Goal: Task Accomplishment & Management: Use online tool/utility

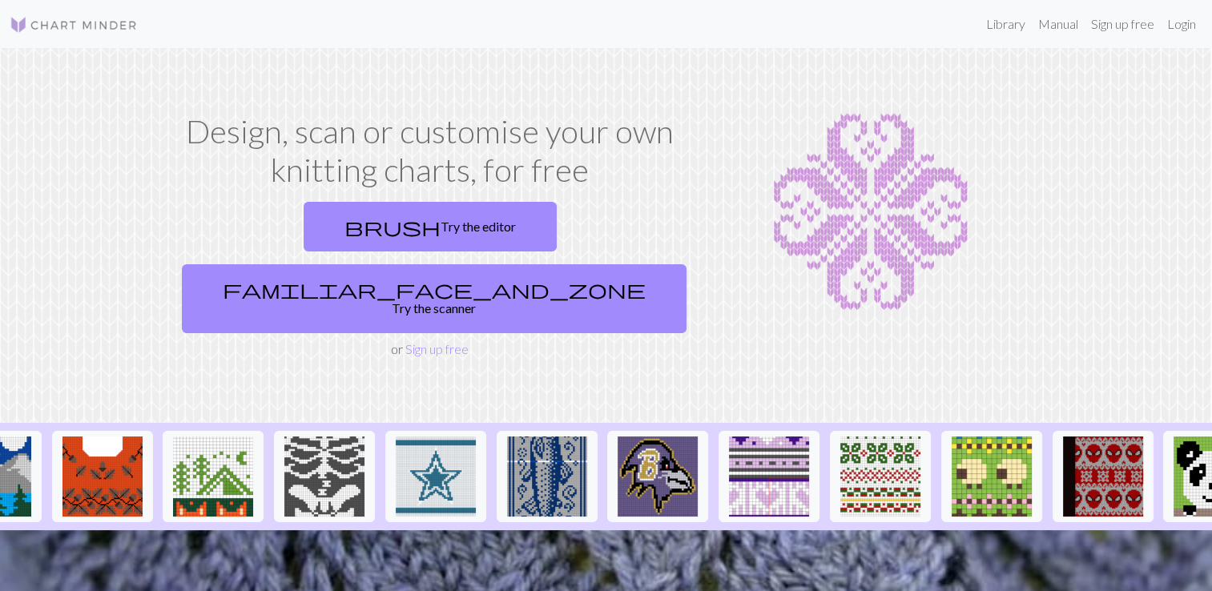
scroll to position [0, 1560]
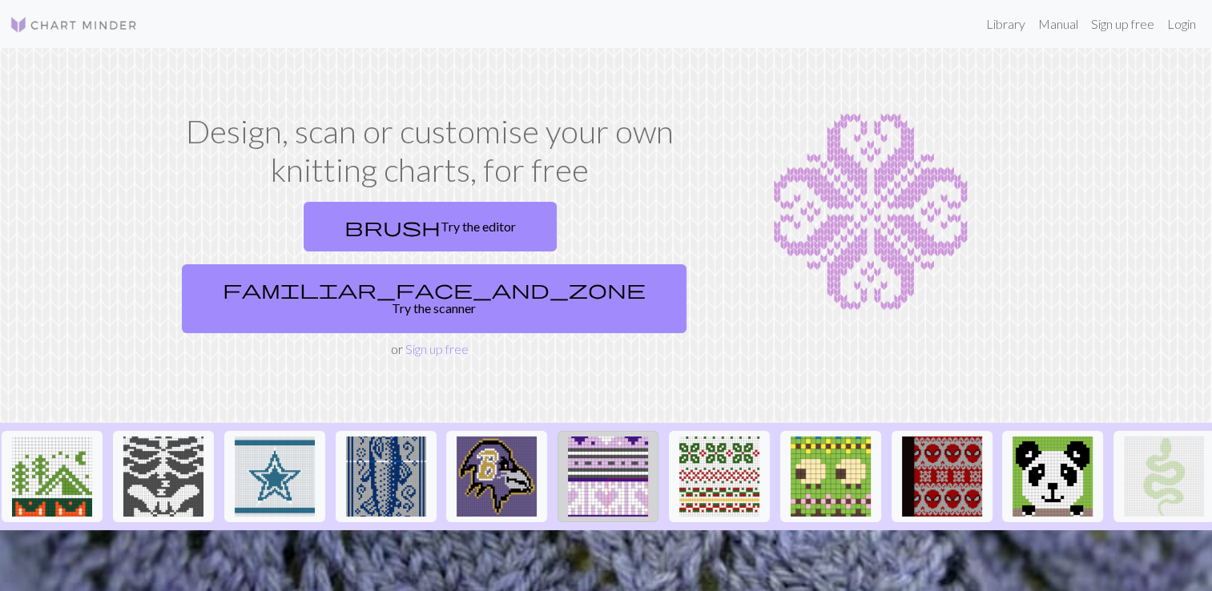
click at [599, 437] on img at bounding box center [608, 477] width 80 height 80
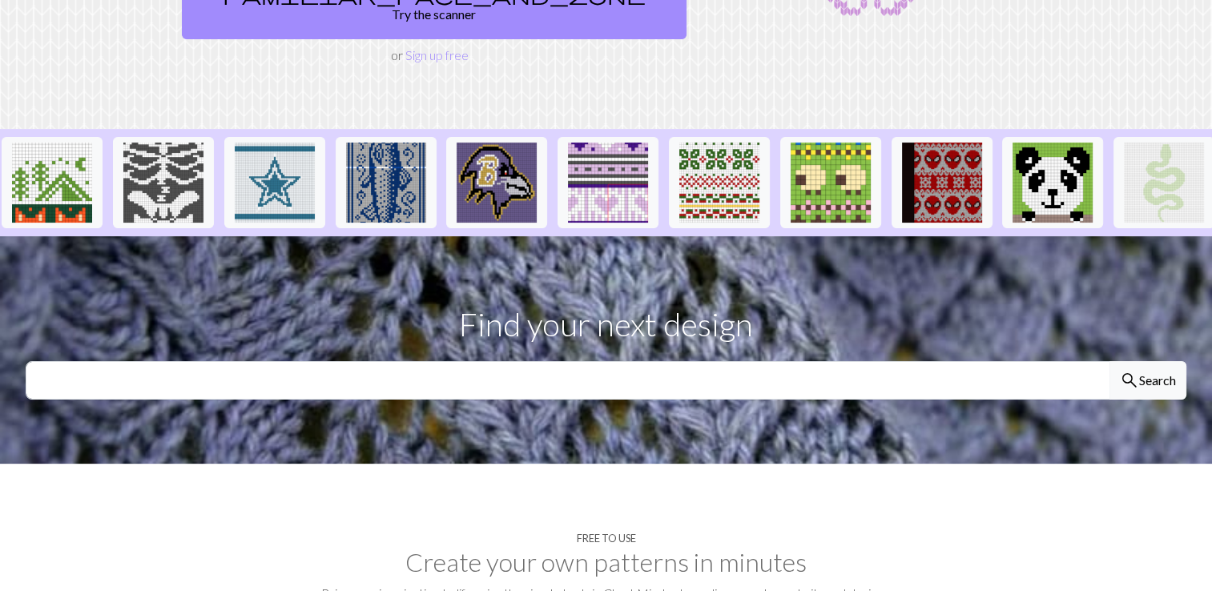
scroll to position [292, 0]
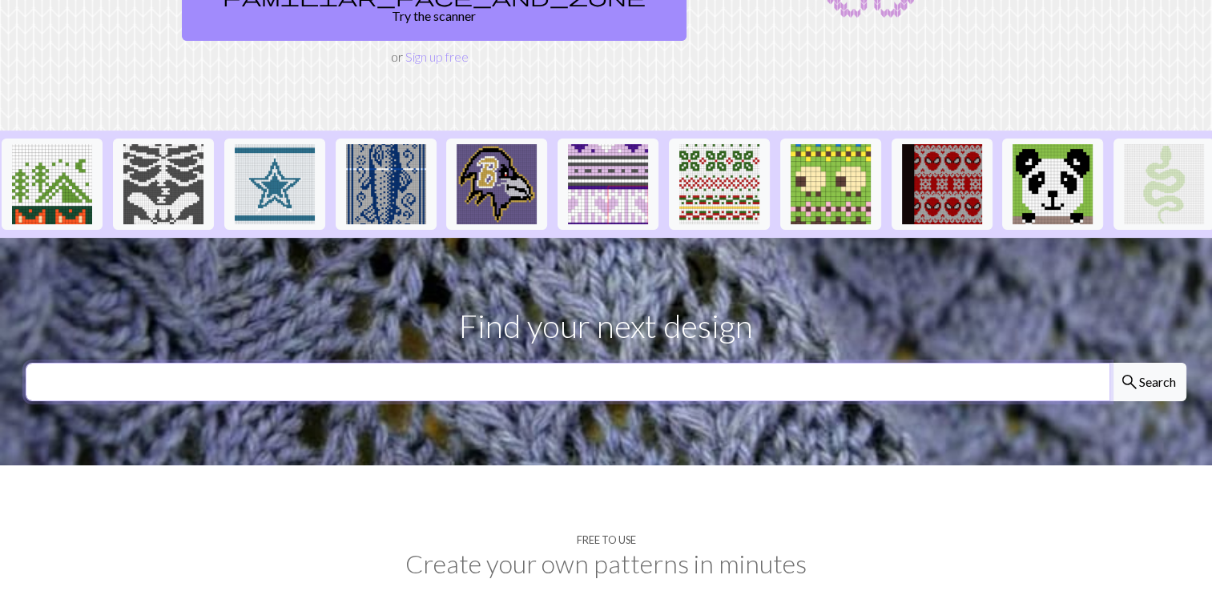
click at [613, 363] on input "text" at bounding box center [568, 382] width 1085 height 38
type input "geometric"
click at [1110, 363] on button "search Search" at bounding box center [1148, 382] width 77 height 38
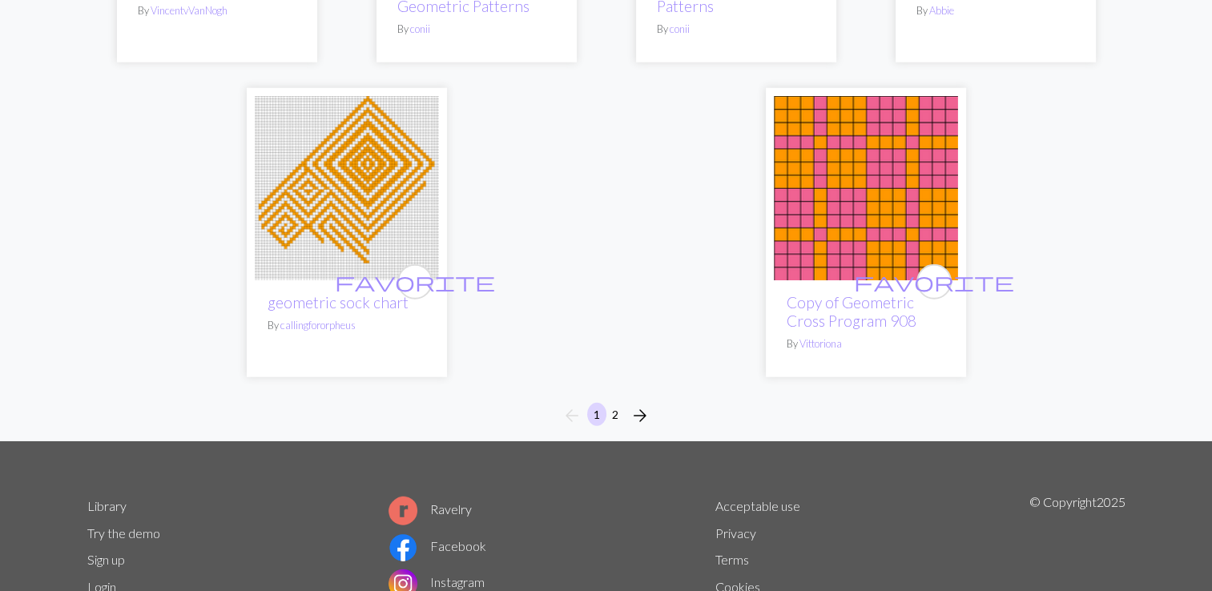
scroll to position [4265, 0]
click at [616, 416] on button "2" at bounding box center [615, 413] width 19 height 23
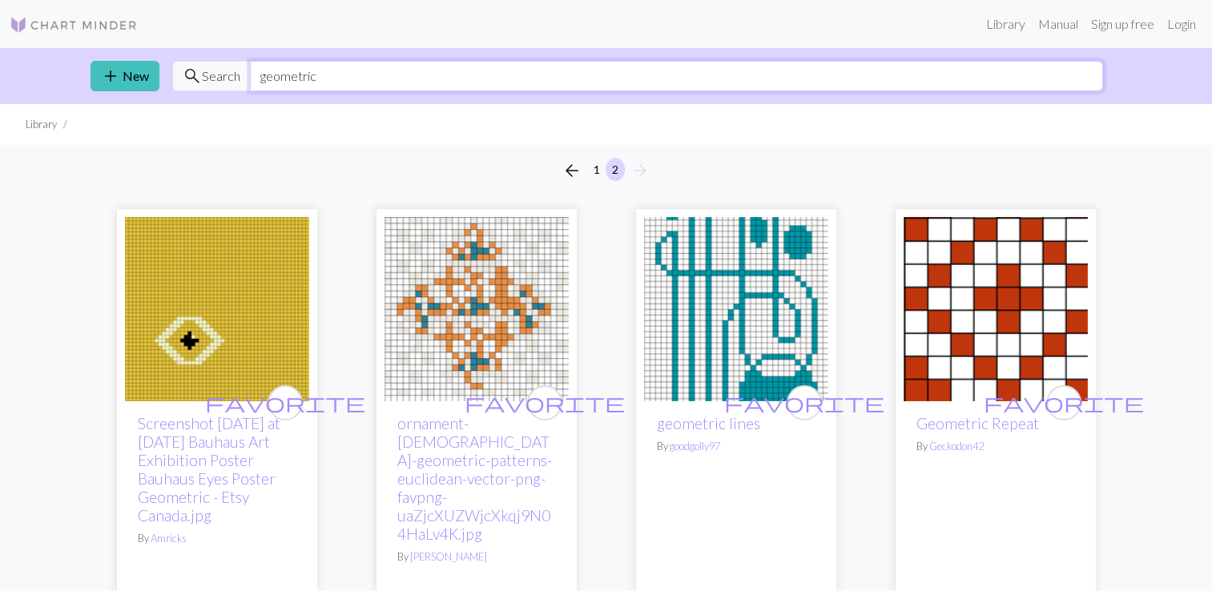
drag, startPoint x: 333, startPoint y: 82, endPoint x: 193, endPoint y: 95, distance: 140.8
click at [218, 94] on div "add New search Search geometric" at bounding box center [607, 76] width 1058 height 56
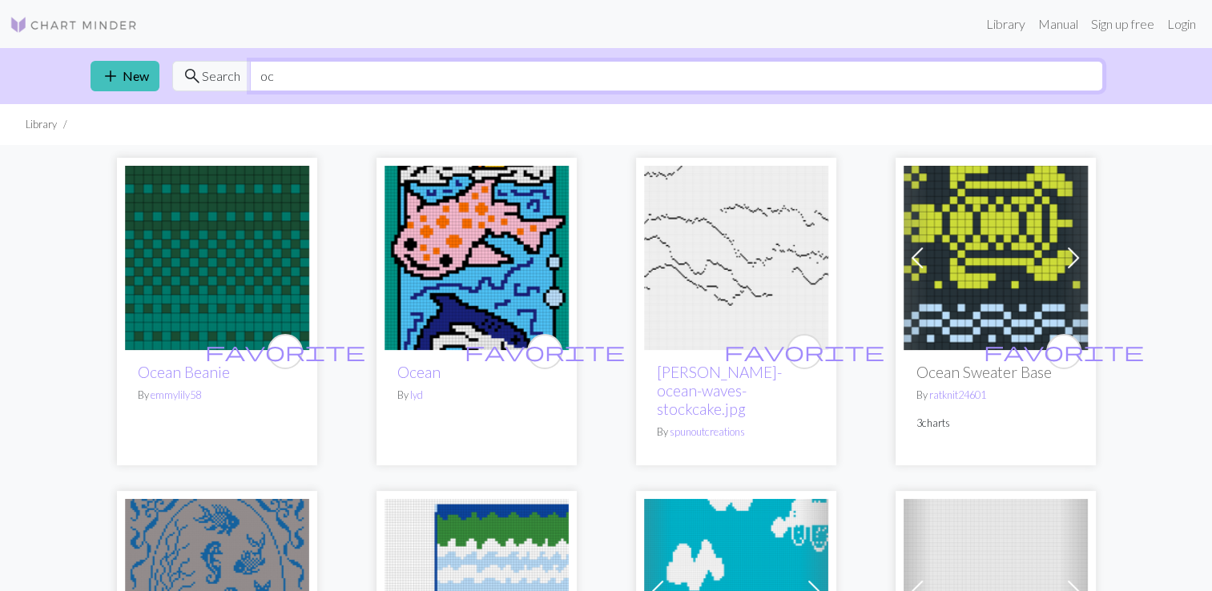
type input "o"
type input "shell"
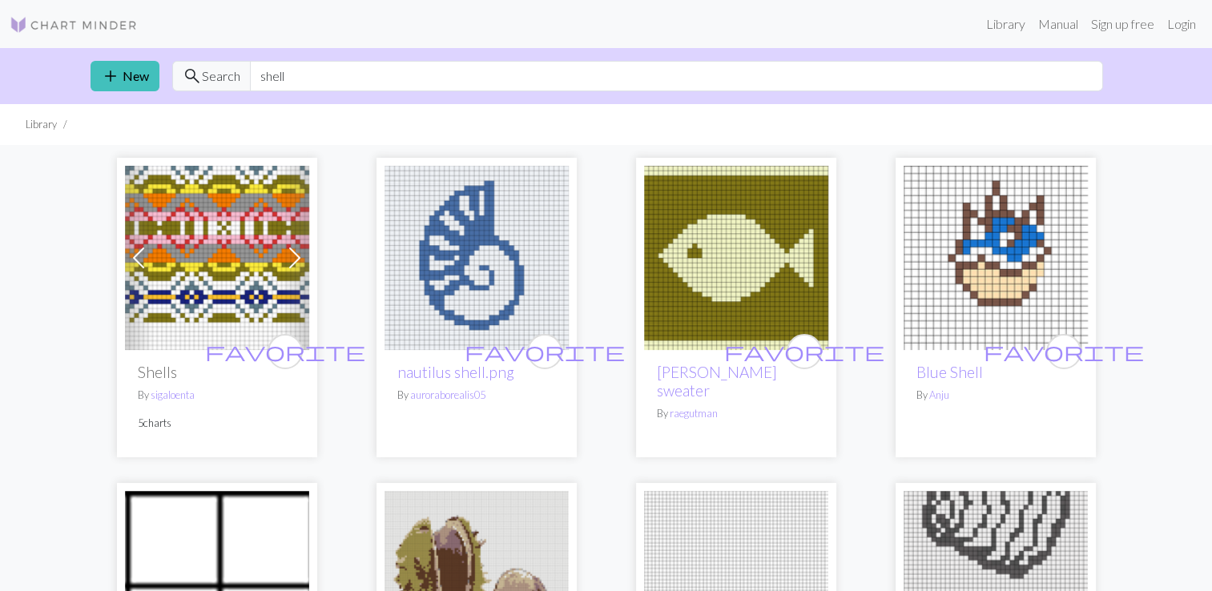
click at [490, 267] on img at bounding box center [477, 258] width 184 height 184
click at [122, 29] on img at bounding box center [74, 24] width 128 height 19
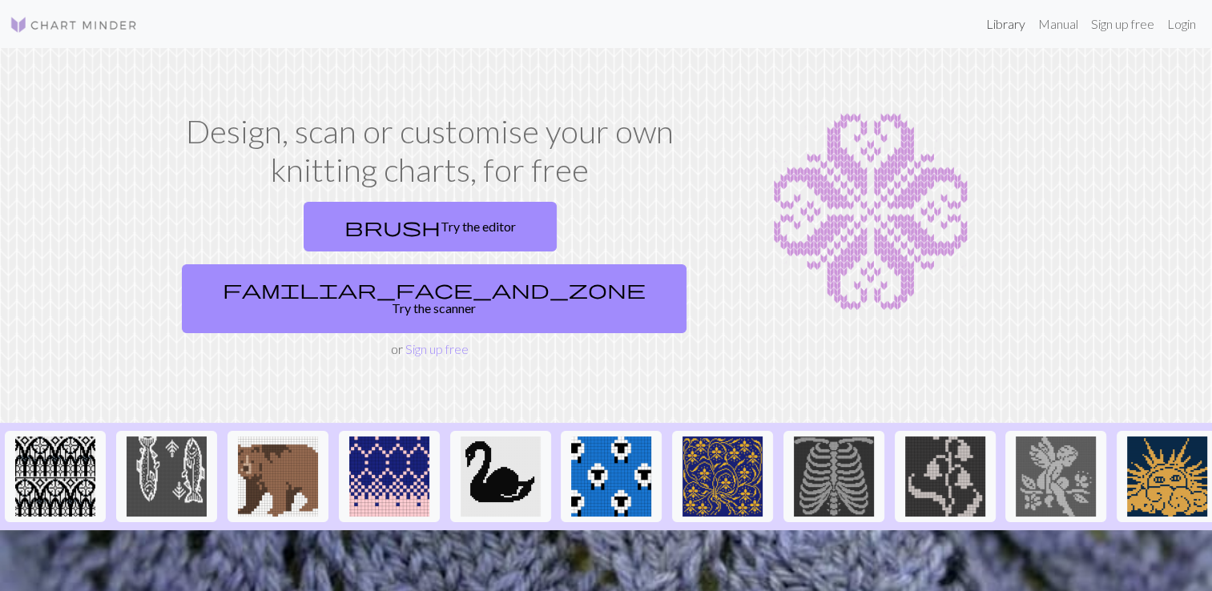
click at [1012, 27] on link "Library" at bounding box center [1006, 24] width 52 height 32
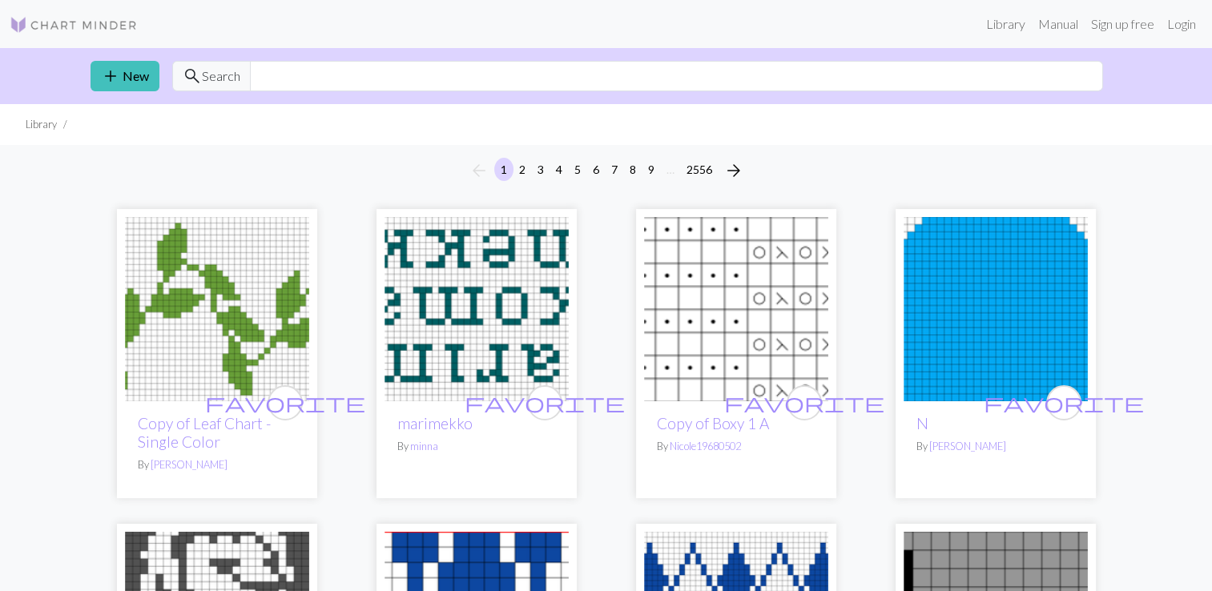
click at [191, 338] on img at bounding box center [217, 309] width 184 height 184
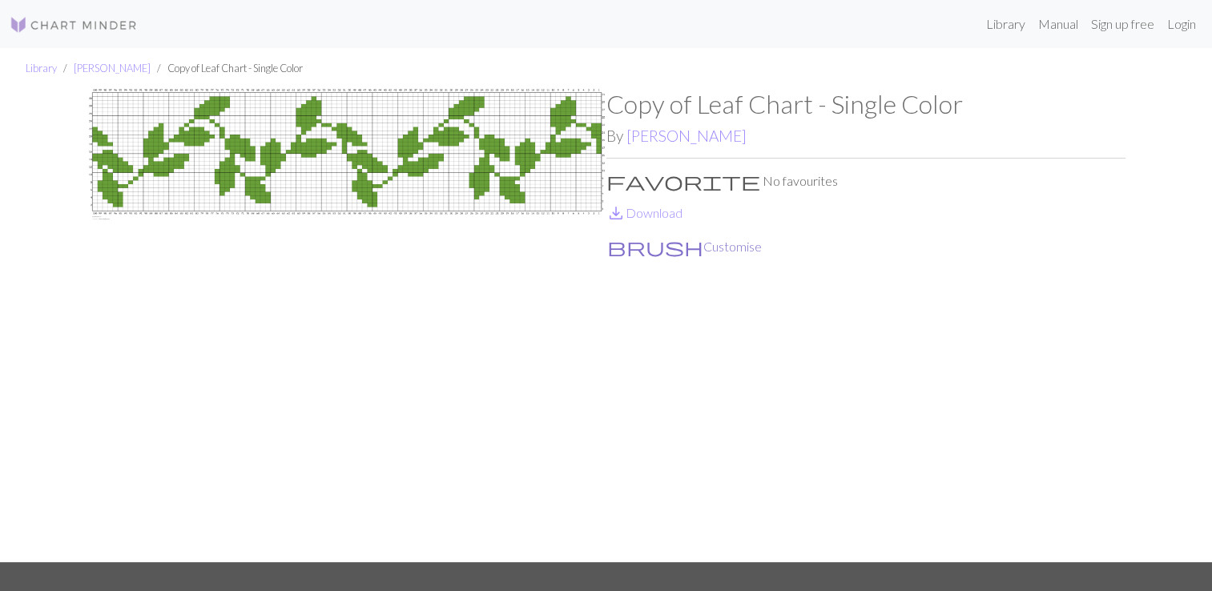
click at [648, 245] on button "brush Customise" at bounding box center [685, 246] width 156 height 21
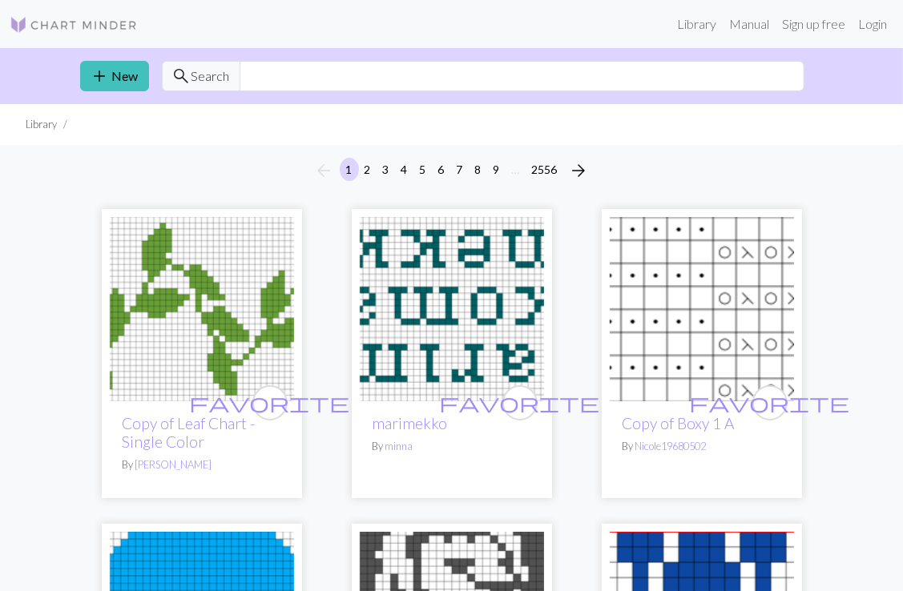
click at [182, 293] on img at bounding box center [202, 309] width 184 height 184
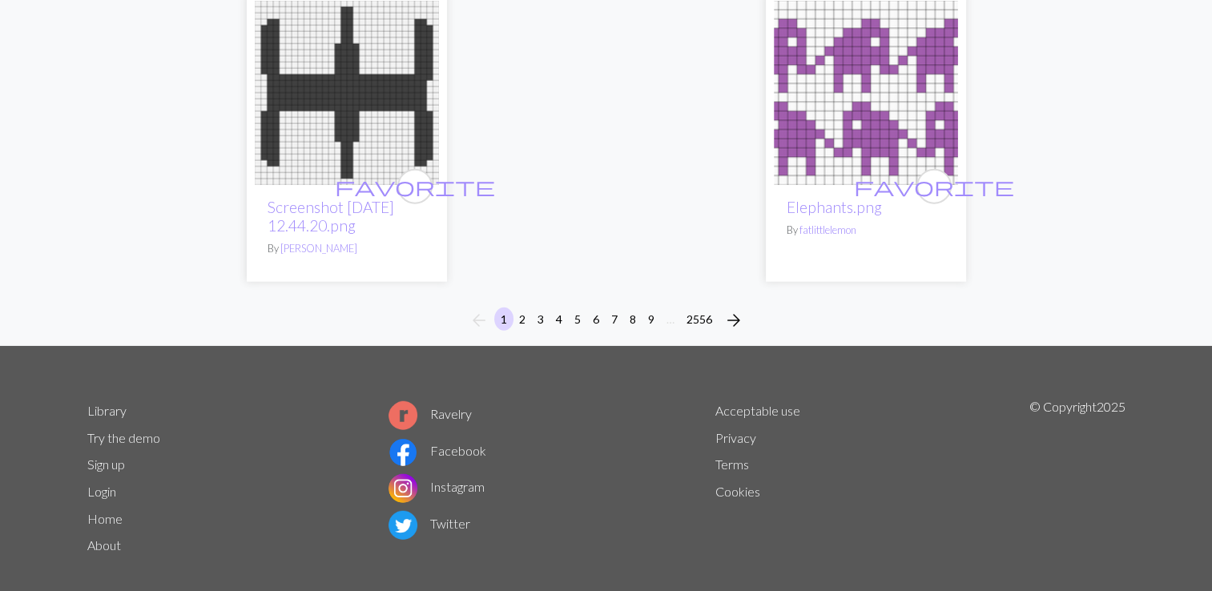
scroll to position [4138, 0]
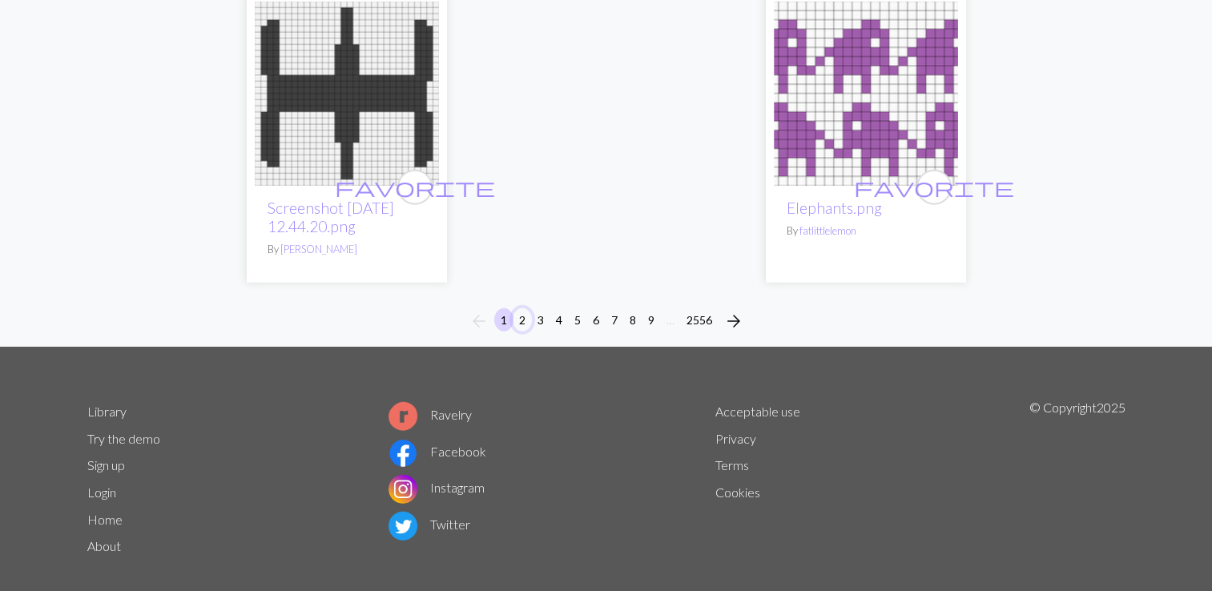
click at [519, 309] on button "2" at bounding box center [522, 320] width 19 height 23
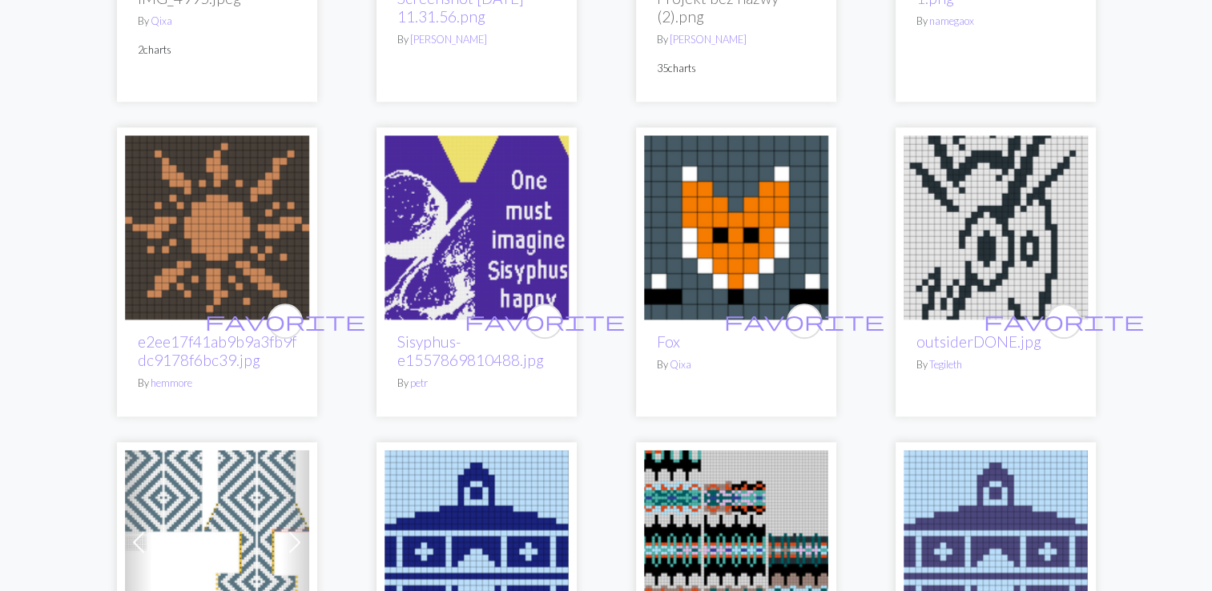
scroll to position [1439, 0]
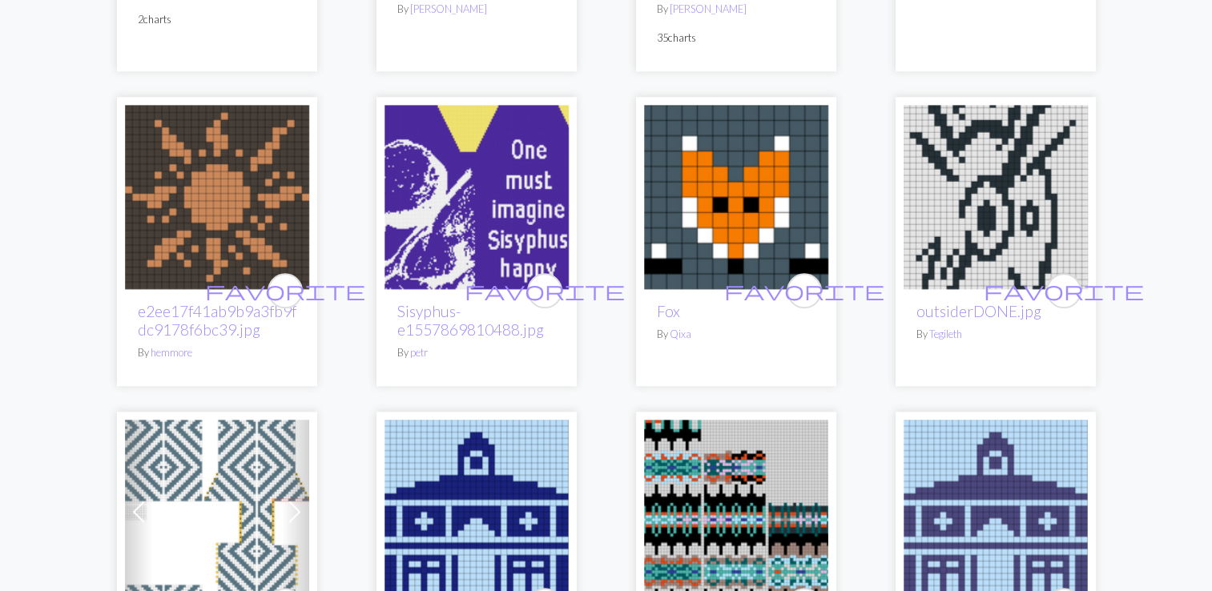
click at [179, 285] on img at bounding box center [217, 197] width 184 height 184
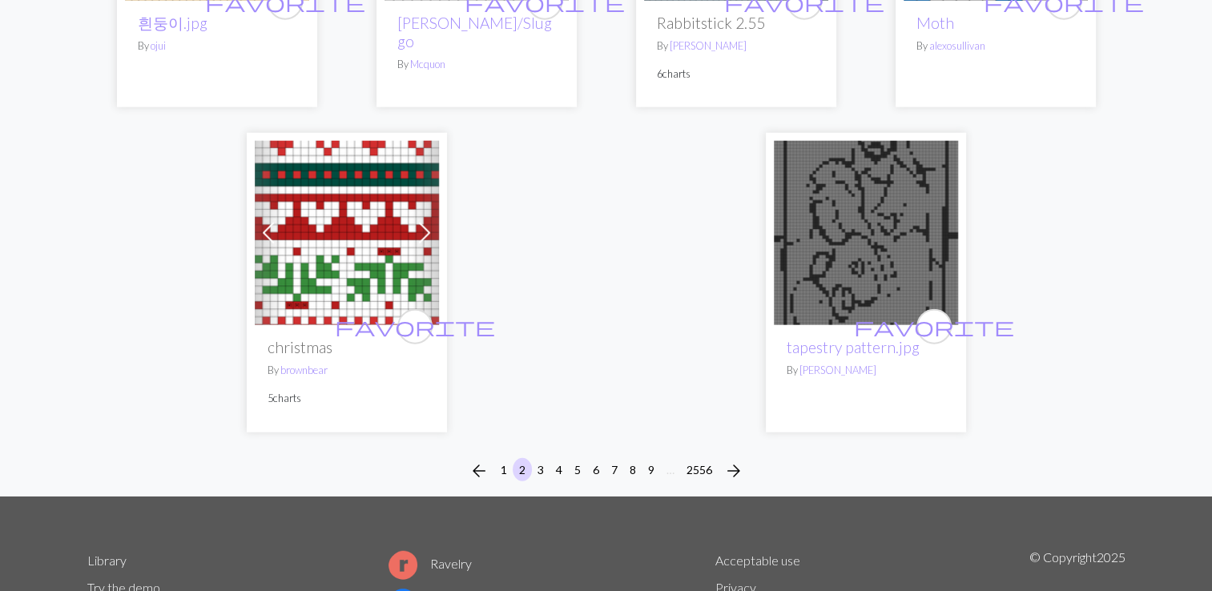
scroll to position [3973, 0]
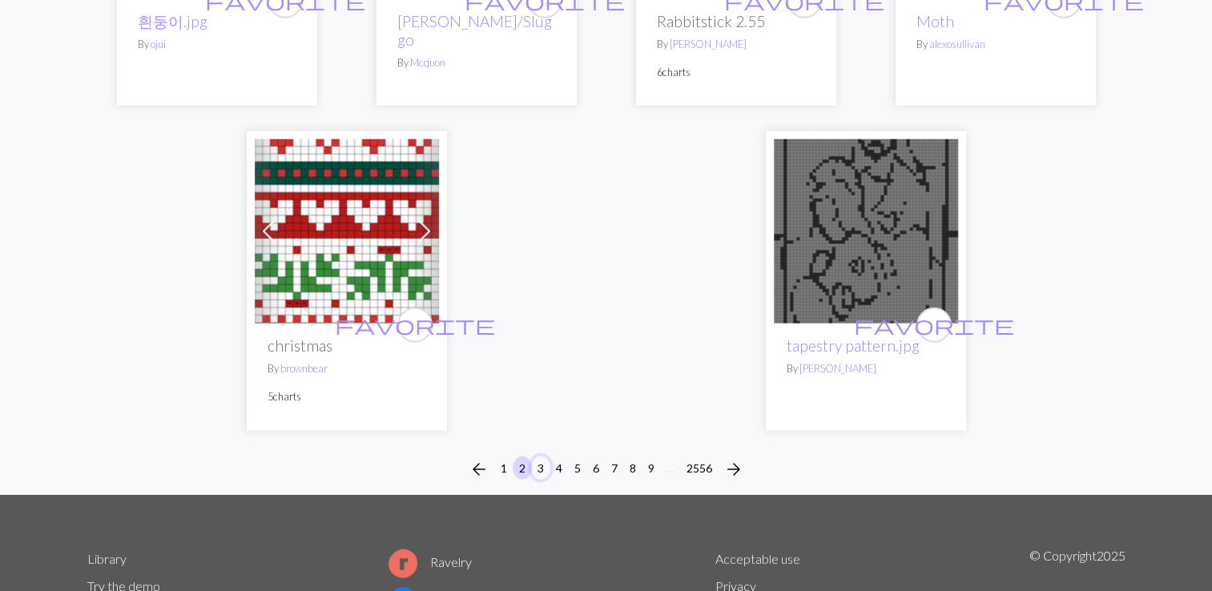
click at [538, 472] on button "3" at bounding box center [540, 468] width 19 height 23
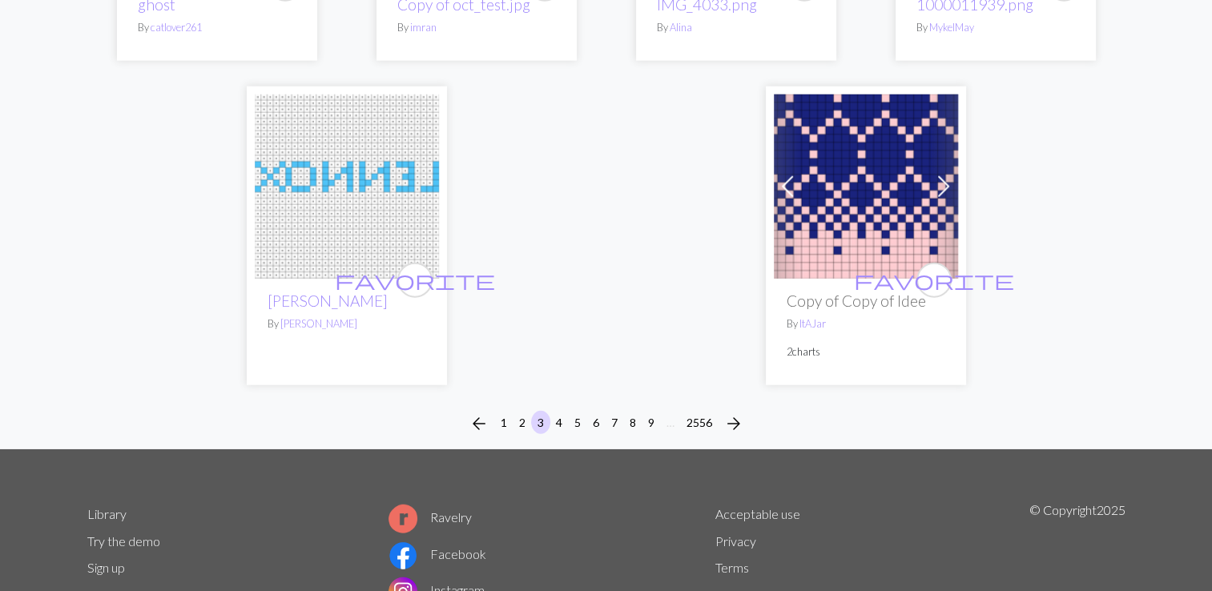
scroll to position [4058, 0]
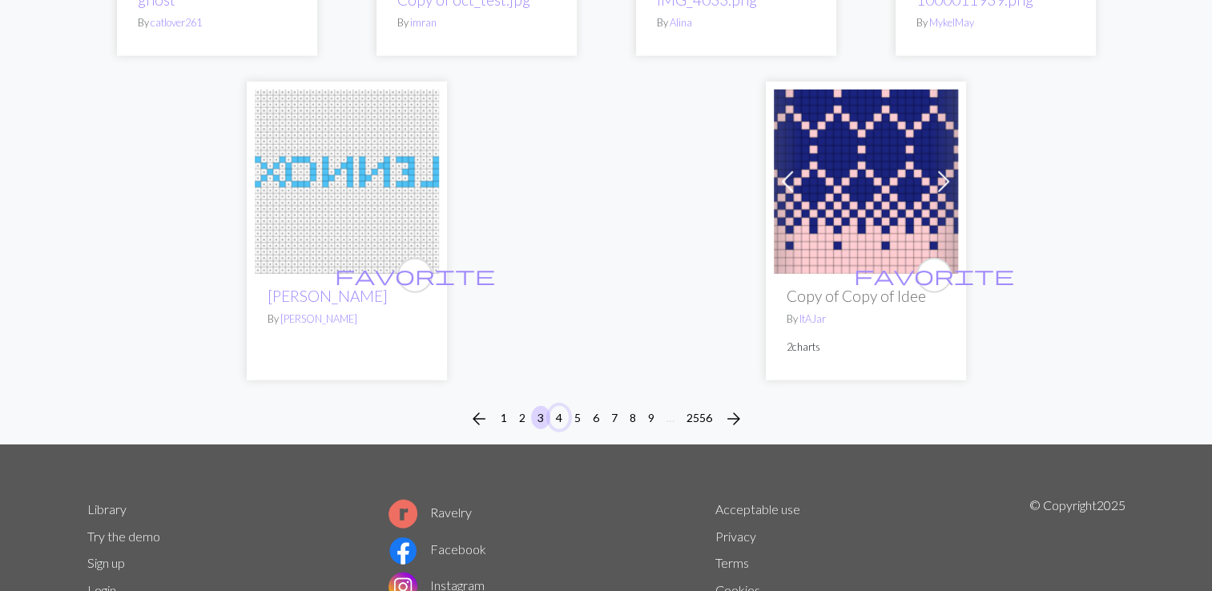
click at [558, 406] on button "4" at bounding box center [559, 417] width 19 height 23
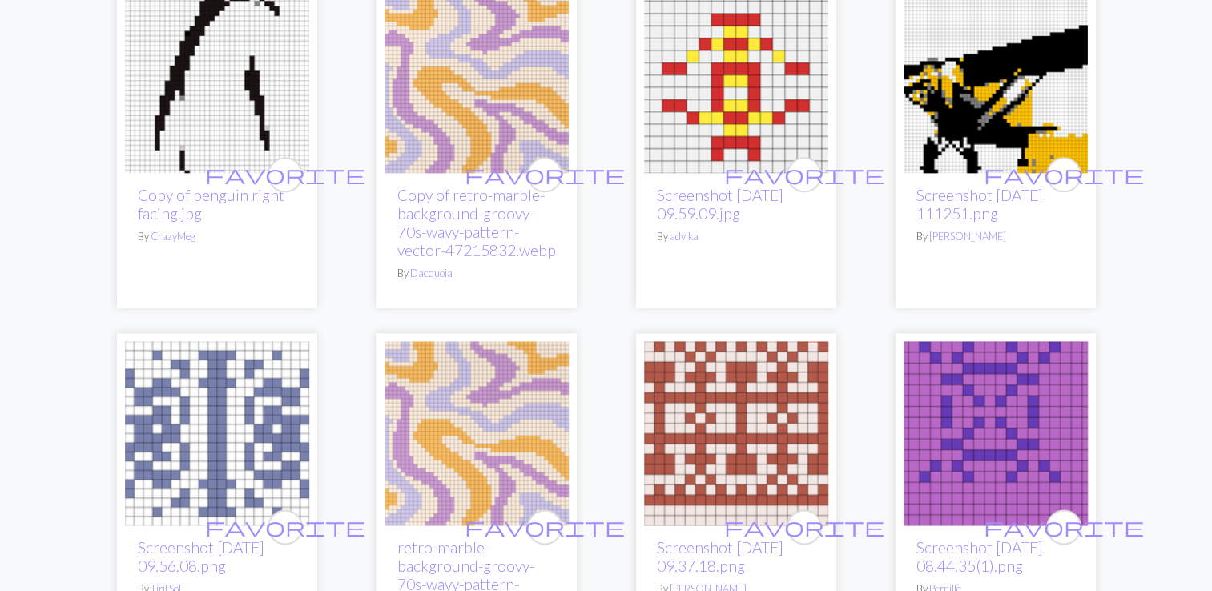
scroll to position [1933, 0]
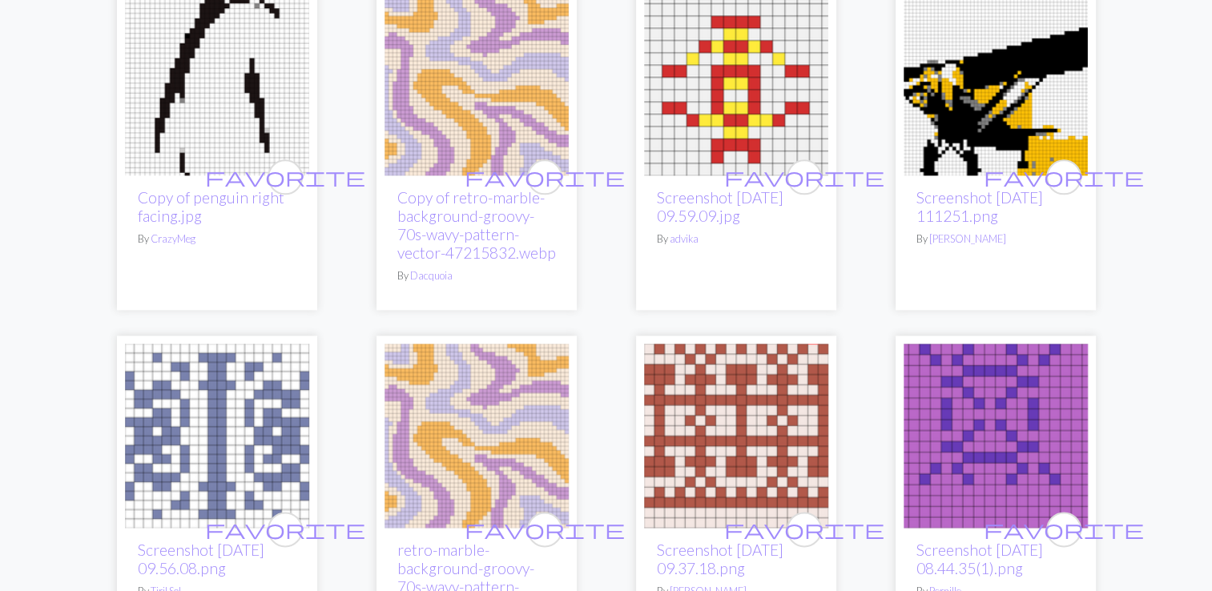
click at [518, 425] on img at bounding box center [477, 436] width 184 height 184
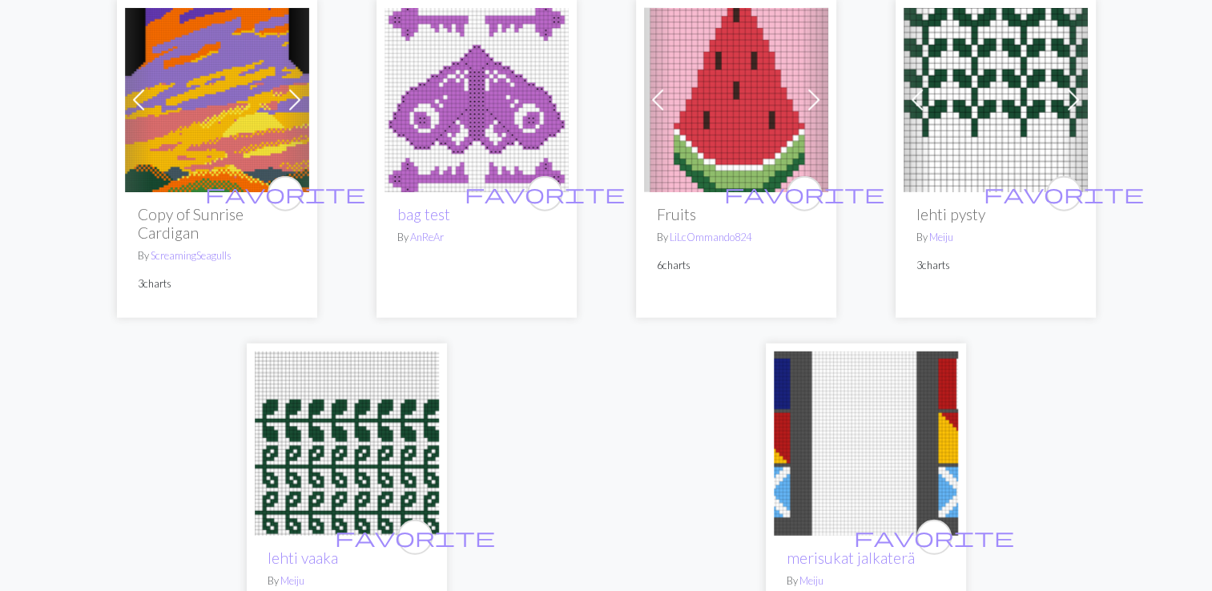
scroll to position [3918, 0]
click at [747, 104] on img at bounding box center [736, 101] width 184 height 184
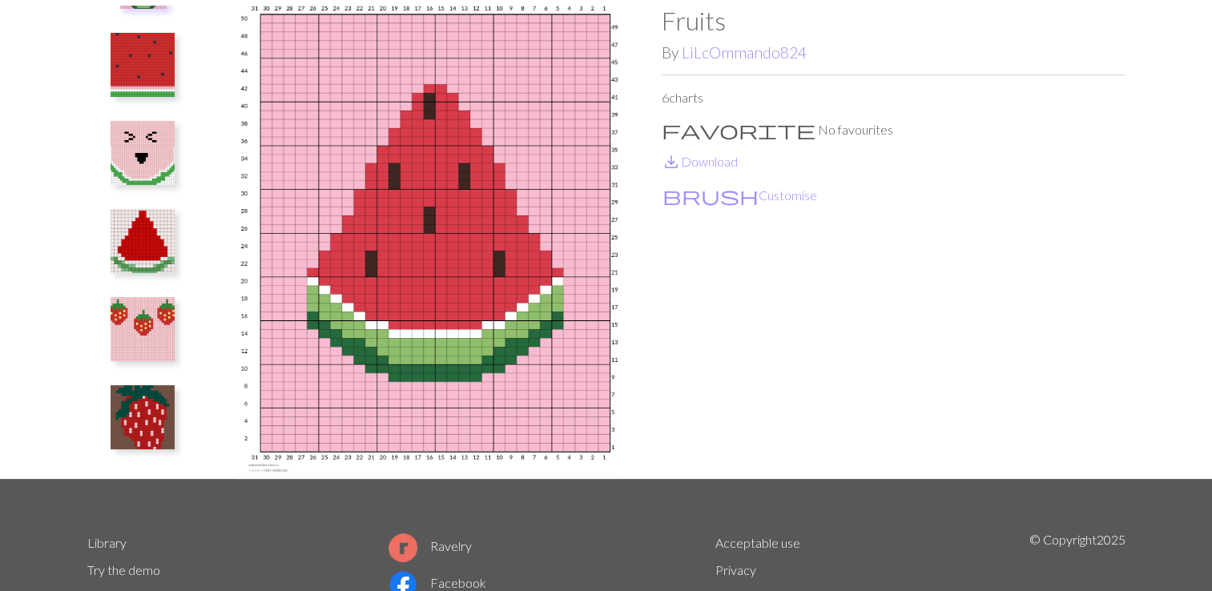
scroll to position [87, 0]
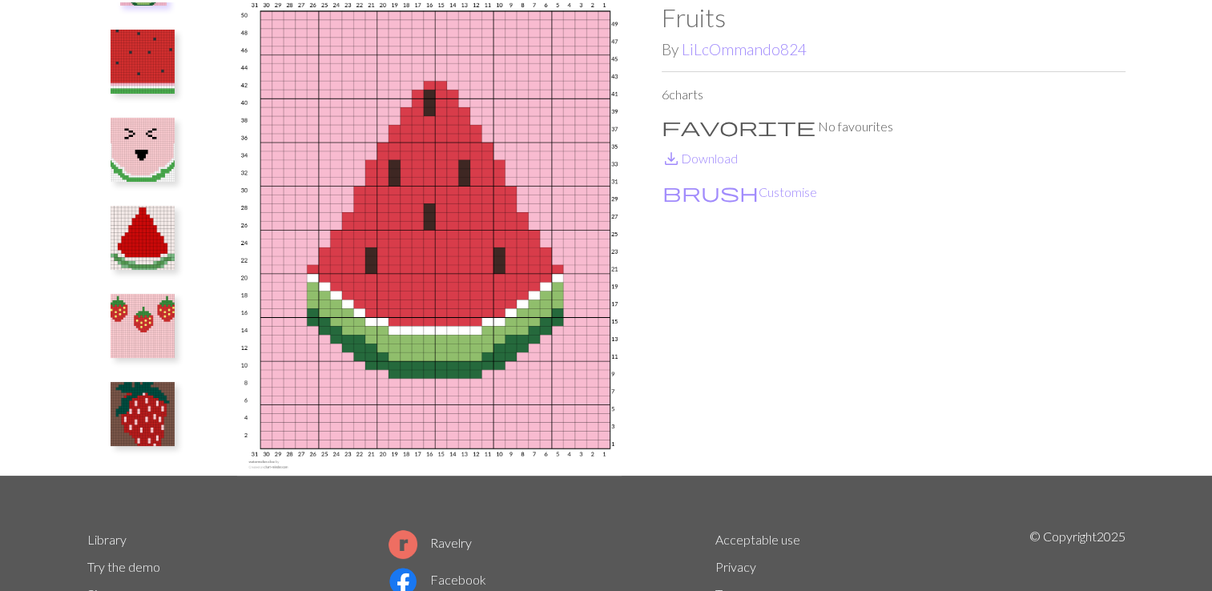
click at [145, 335] on img at bounding box center [143, 326] width 64 height 64
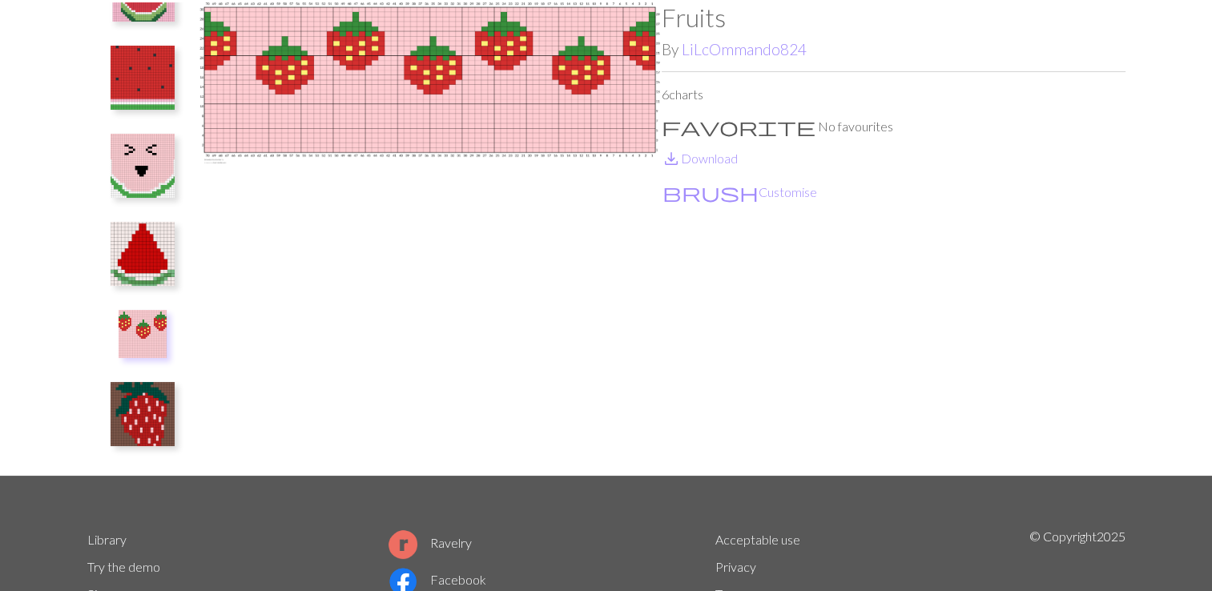
scroll to position [0, 0]
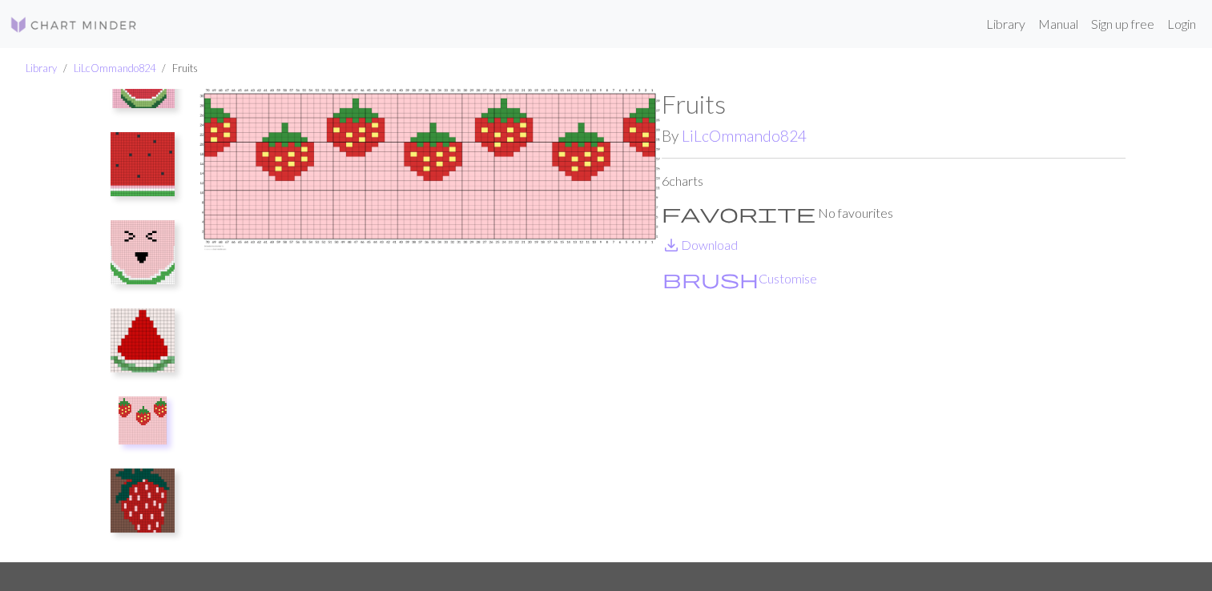
click at [142, 488] on img at bounding box center [143, 501] width 64 height 64
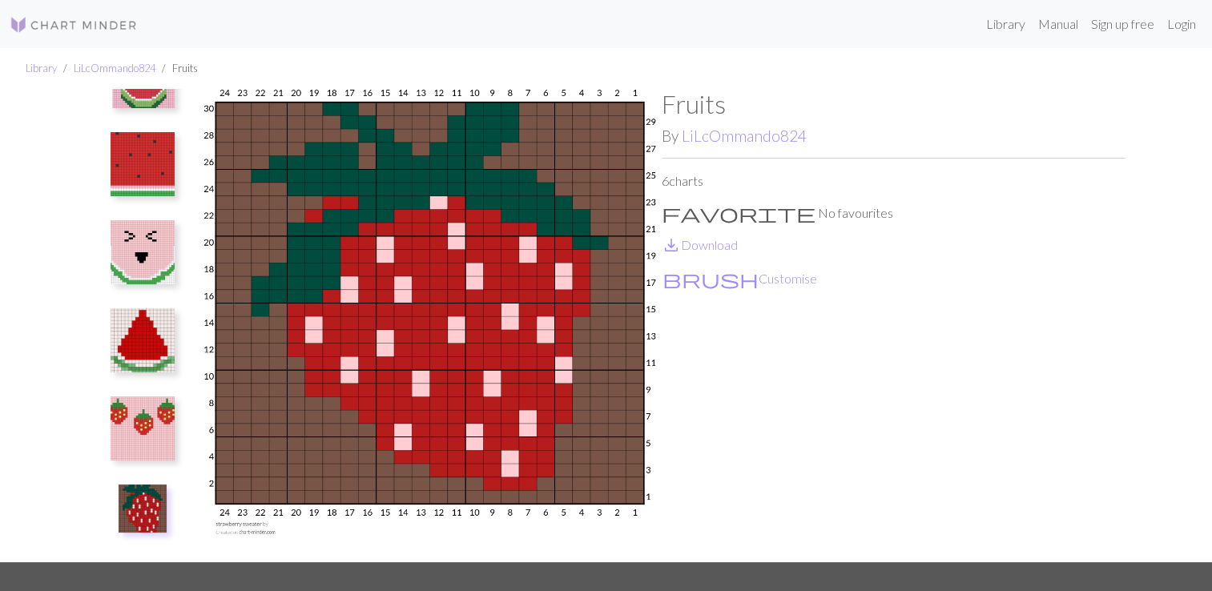
click at [151, 412] on img at bounding box center [143, 429] width 64 height 64
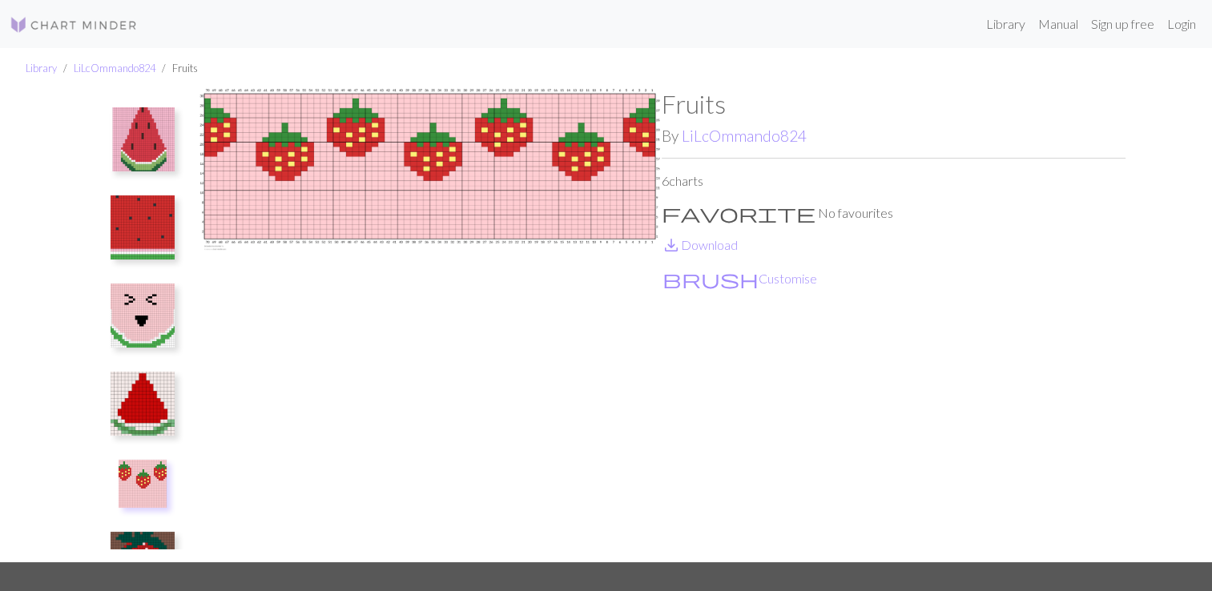
click at [139, 133] on img at bounding box center [143, 139] width 64 height 64
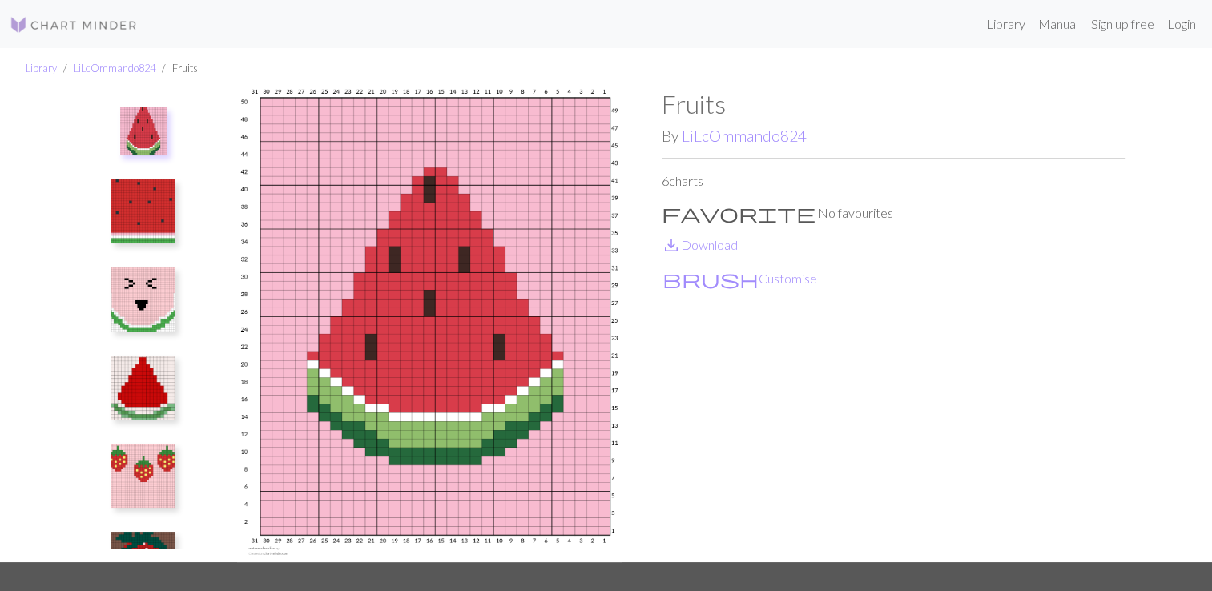
click at [673, 212] on span "favorite" at bounding box center [739, 213] width 154 height 22
click at [712, 274] on button "brush Customise" at bounding box center [740, 278] width 156 height 21
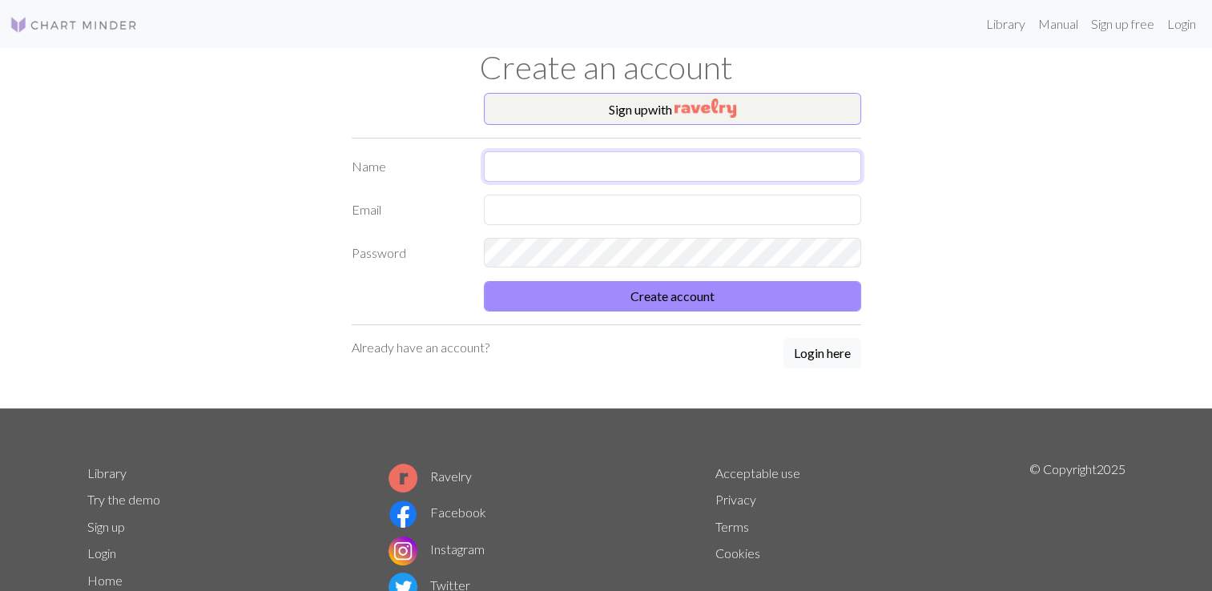
click at [545, 170] on input "text" at bounding box center [672, 166] width 377 height 30
type input "Lola"
click at [532, 215] on input "text" at bounding box center [672, 210] width 377 height 30
type input "[EMAIL_ADDRESS][DOMAIN_NAME]"
click at [484, 281] on button "Create account" at bounding box center [672, 296] width 377 height 30
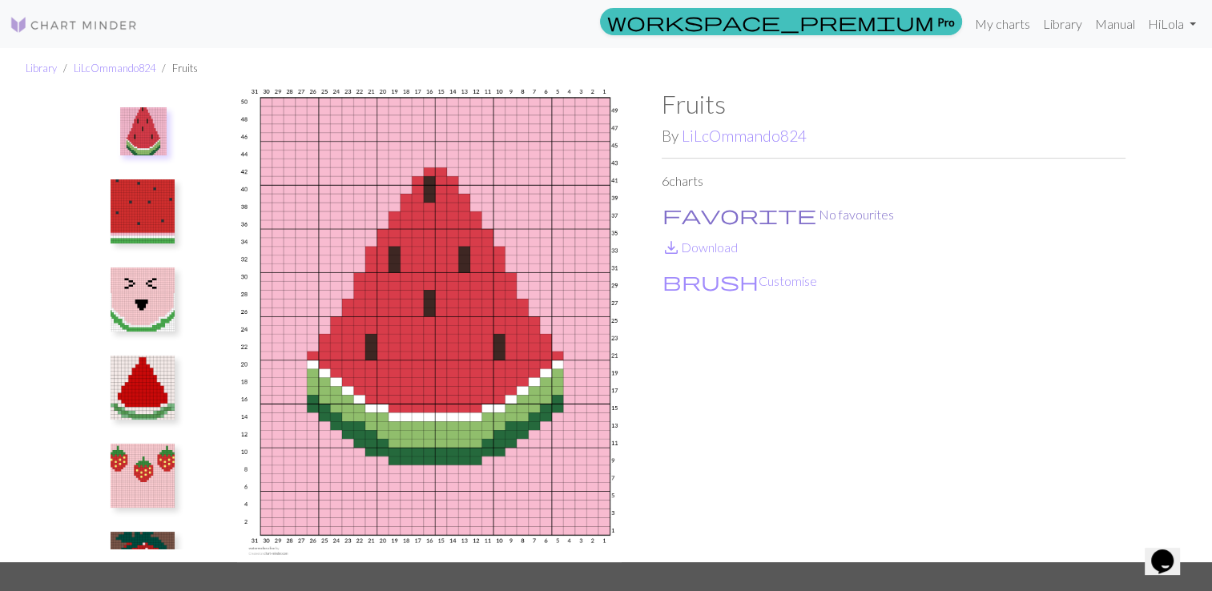
click at [684, 215] on span "favorite" at bounding box center [740, 215] width 154 height 22
click at [719, 284] on button "brush Customise" at bounding box center [740, 281] width 156 height 21
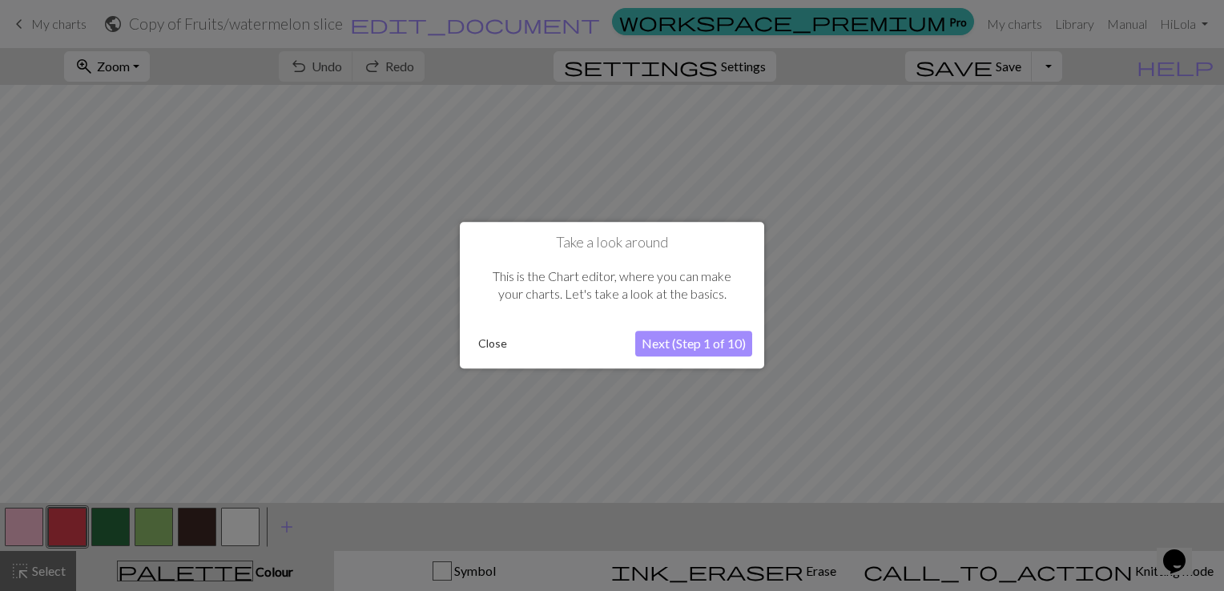
click at [698, 342] on button "Next (Step 1 of 10)" at bounding box center [693, 345] width 117 height 26
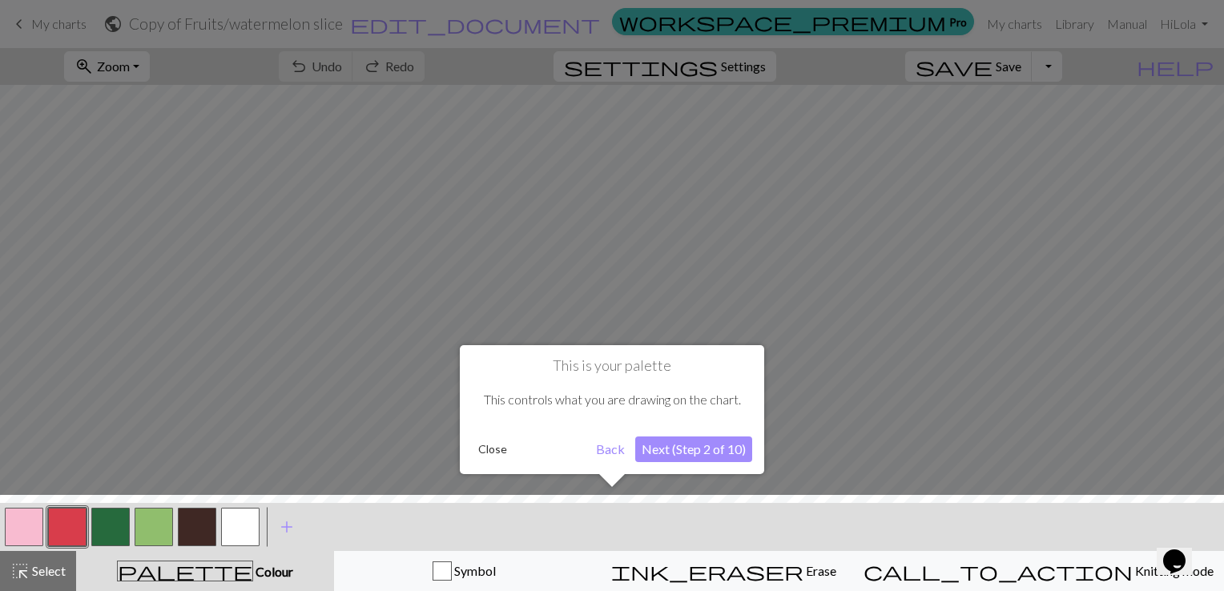
click at [689, 439] on button "Next (Step 2 of 10)" at bounding box center [693, 450] width 117 height 26
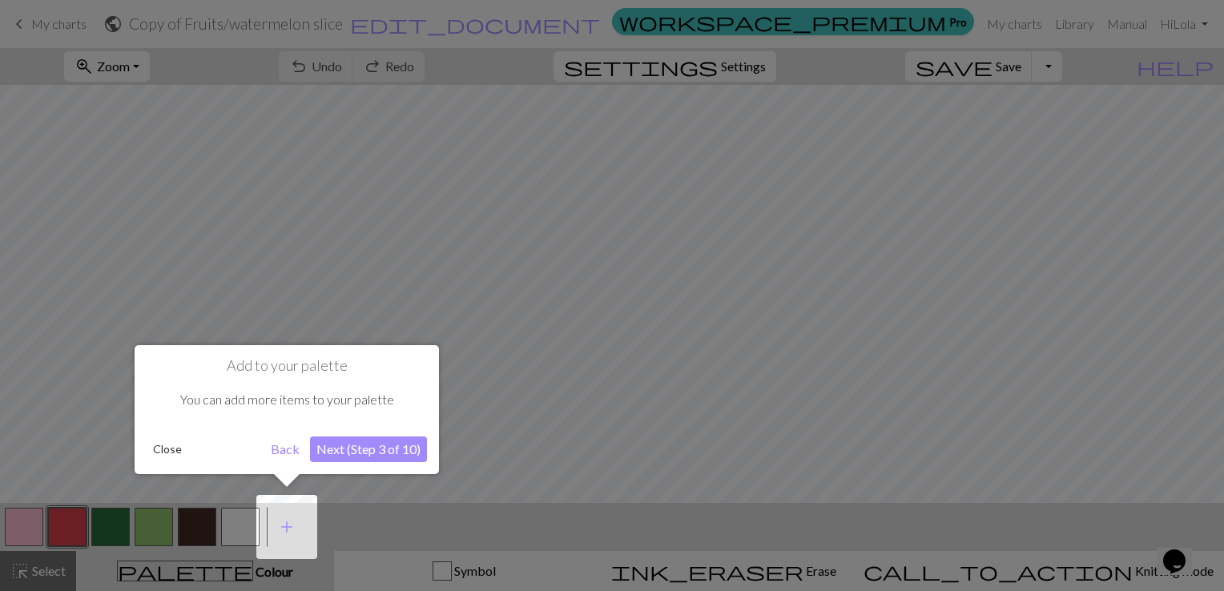
click at [381, 440] on button "Next (Step 3 of 10)" at bounding box center [368, 450] width 117 height 26
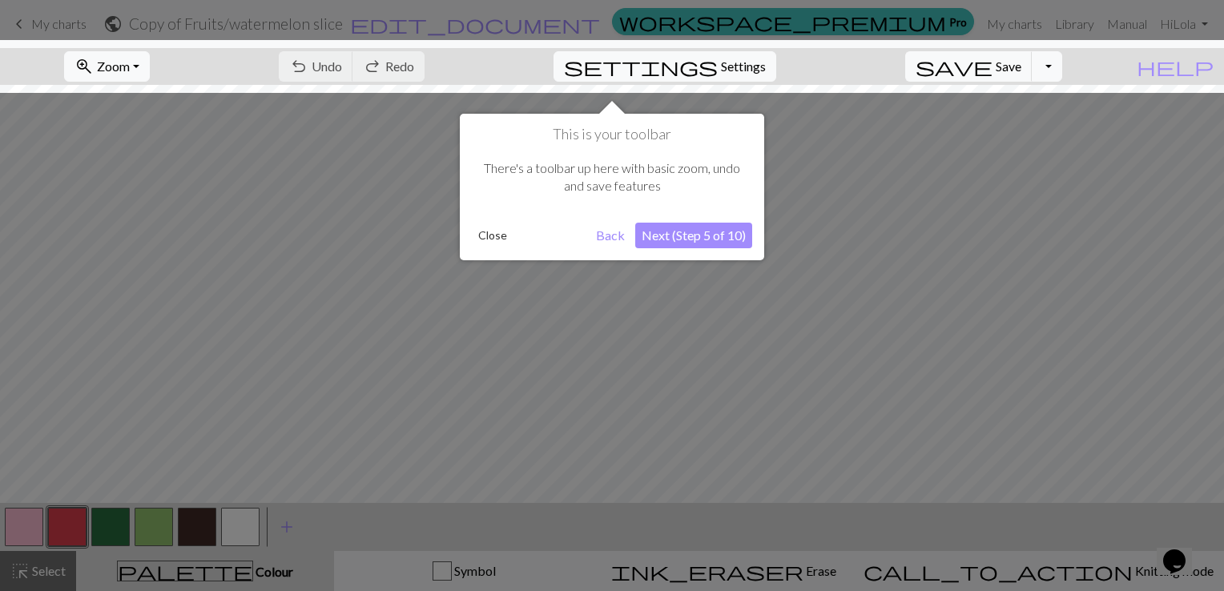
click at [724, 242] on button "Next (Step 5 of 10)" at bounding box center [693, 236] width 117 height 26
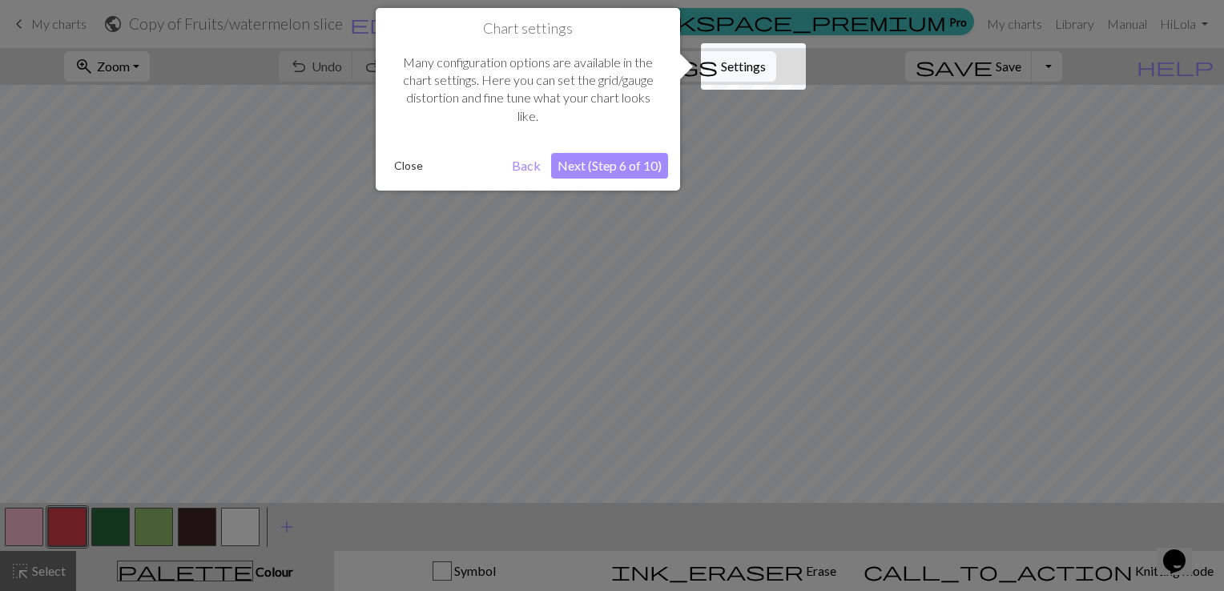
click at [620, 171] on button "Next (Step 6 of 10)" at bounding box center [609, 166] width 117 height 26
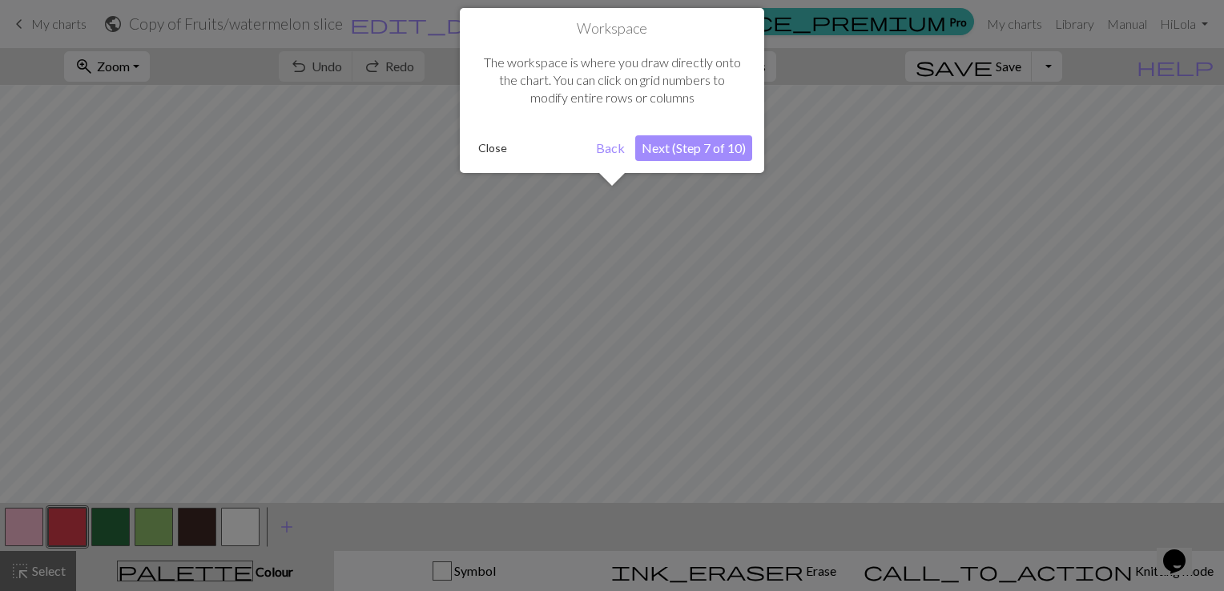
scroll to position [60, 0]
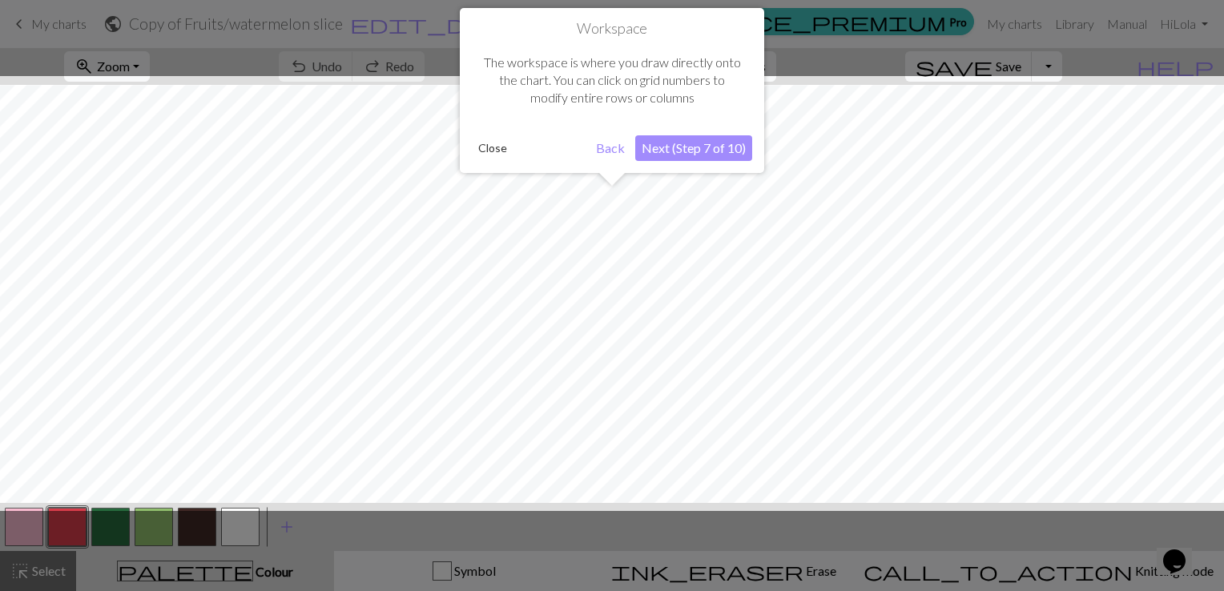
click at [708, 147] on button "Next (Step 7 of 10)" at bounding box center [693, 148] width 117 height 26
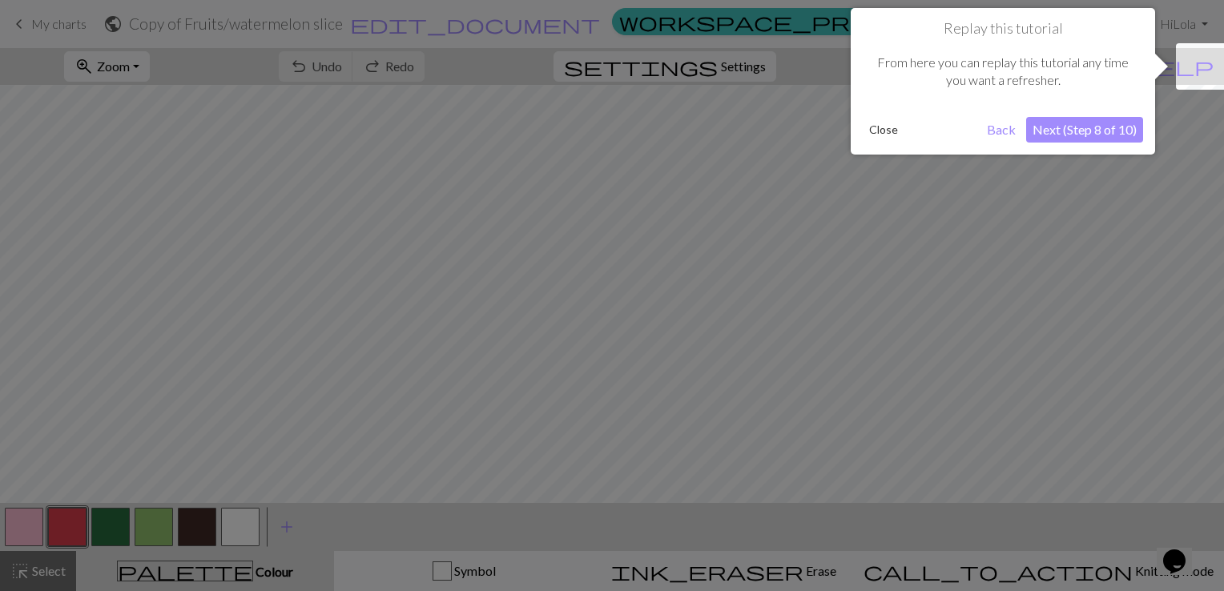
click at [1093, 129] on button "Next (Step 8 of 10)" at bounding box center [1084, 130] width 117 height 26
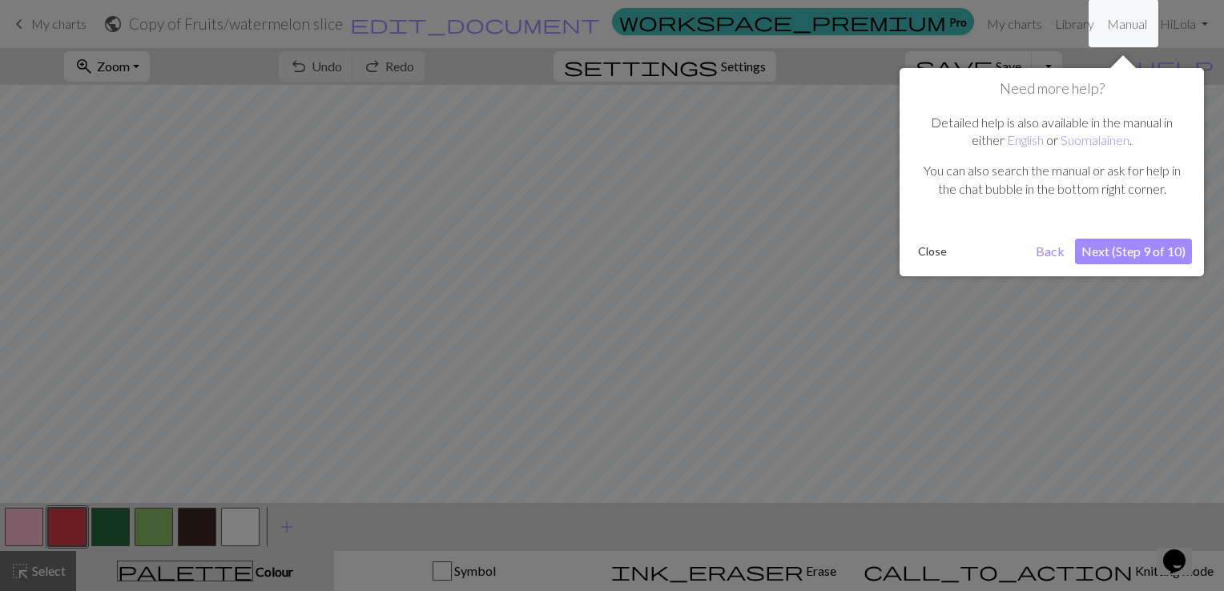
click at [1122, 248] on button "Next (Step 9 of 10)" at bounding box center [1133, 252] width 117 height 26
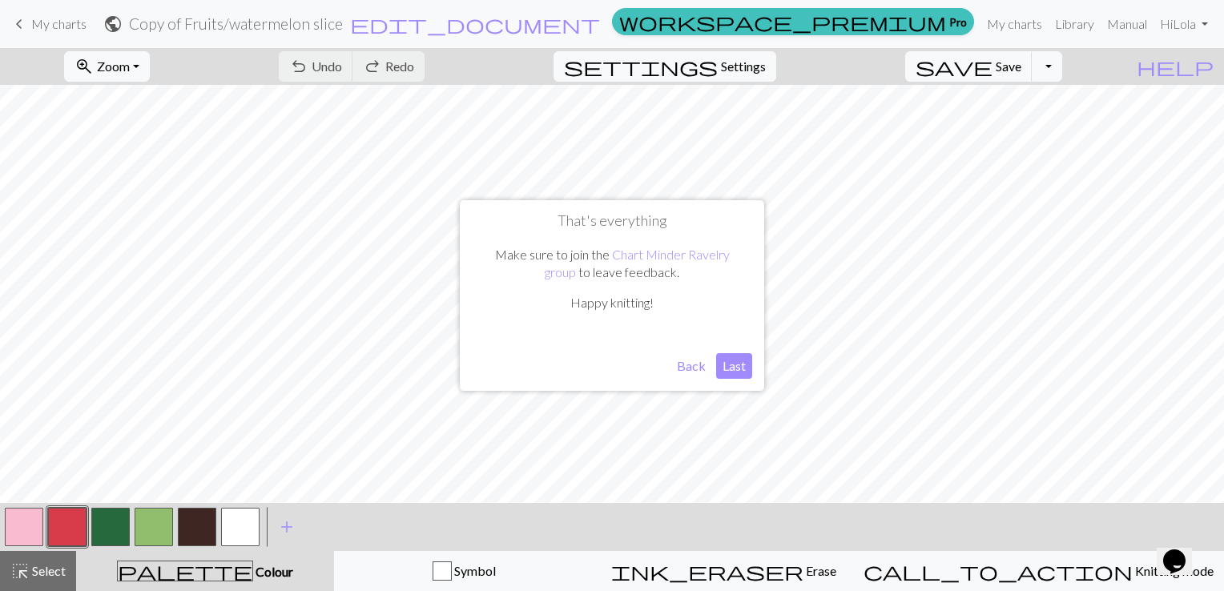
click at [731, 367] on button "Last" at bounding box center [734, 366] width 36 height 26
click at [1111, 26] on link "Manual" at bounding box center [1127, 24] width 53 height 32
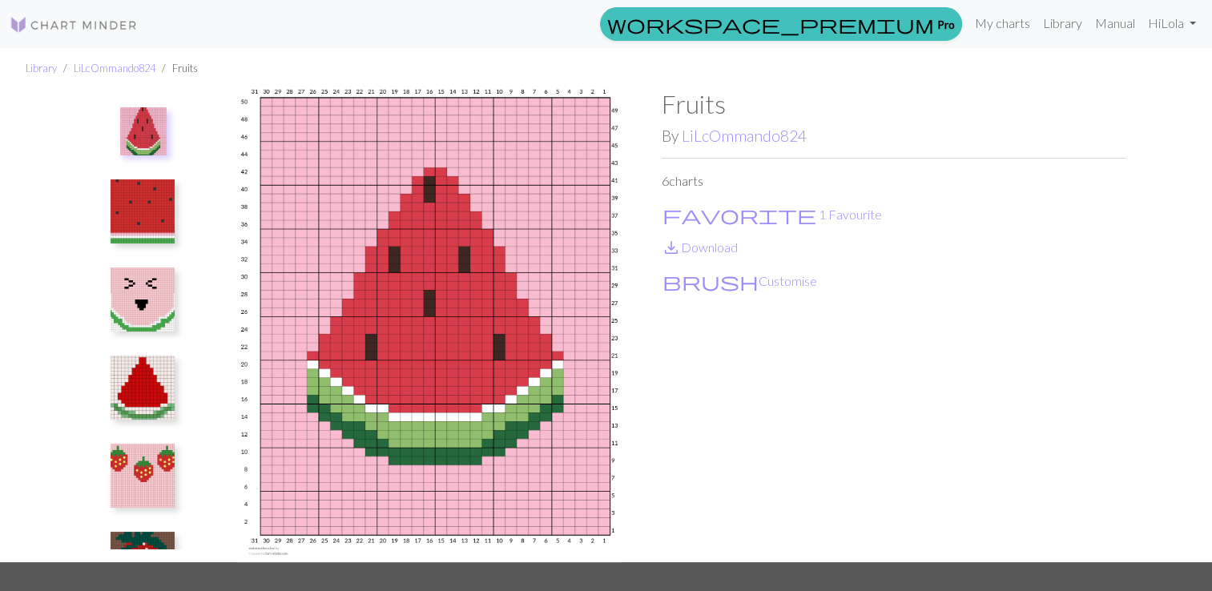
click at [151, 478] on img at bounding box center [143, 476] width 64 height 64
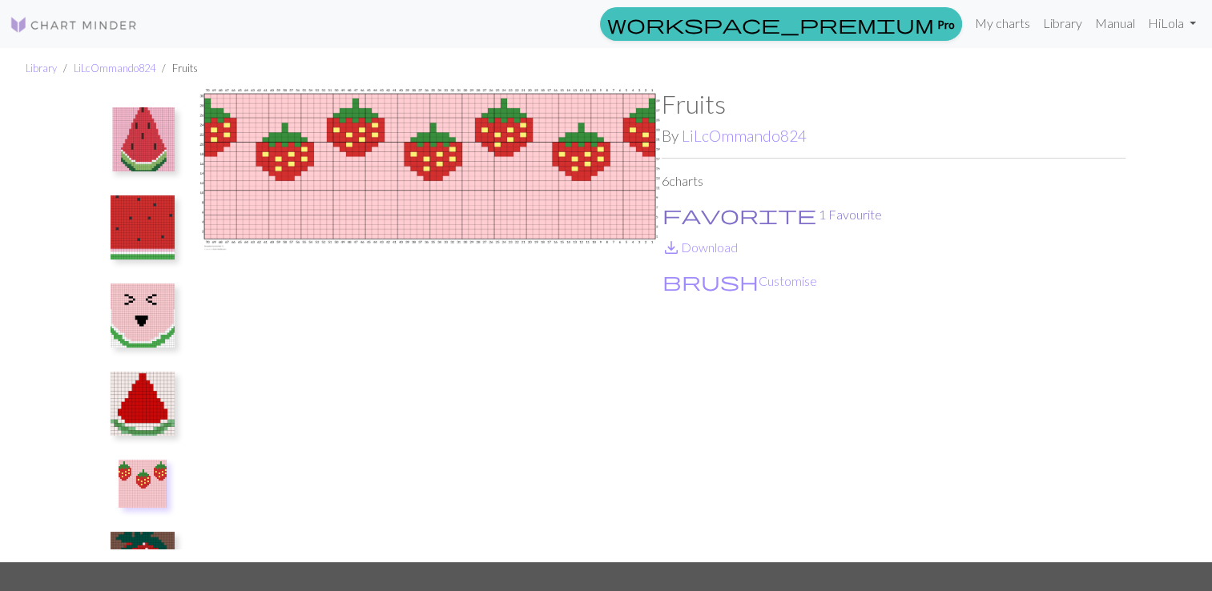
click at [673, 213] on span "favorite" at bounding box center [740, 215] width 154 height 22
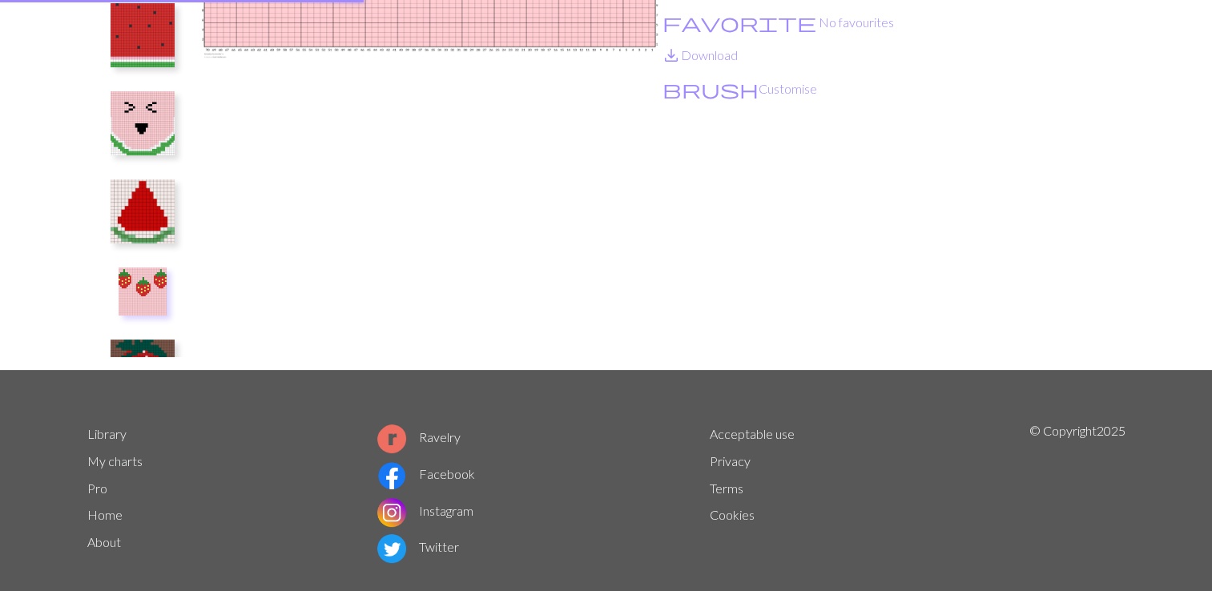
scroll to position [219, 0]
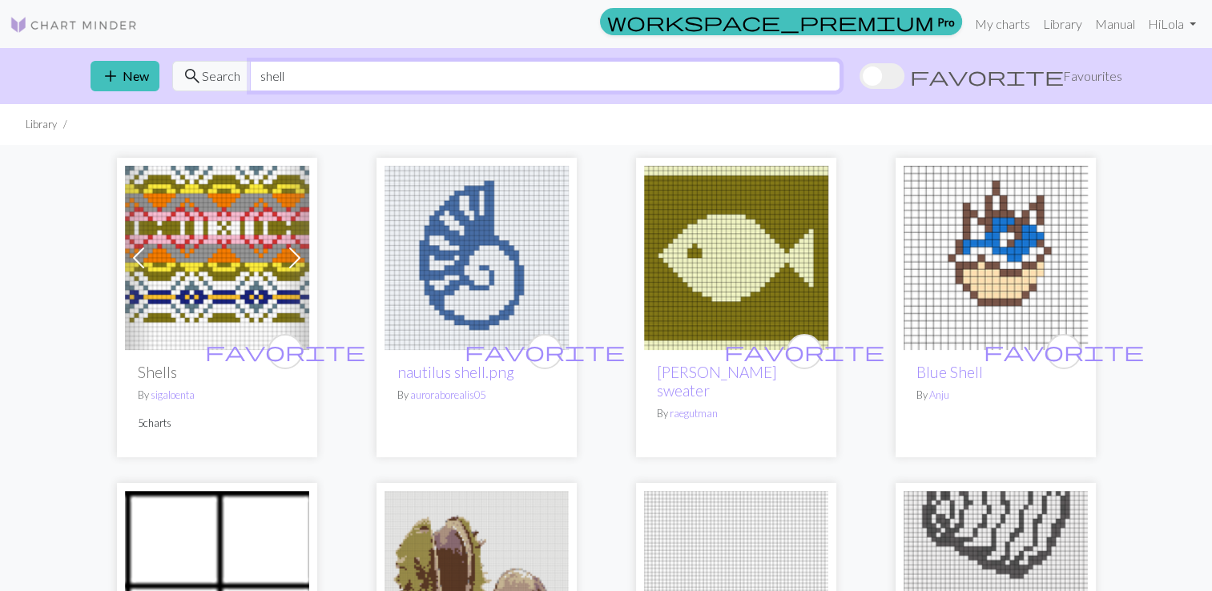
drag, startPoint x: 296, startPoint y: 76, endPoint x: 191, endPoint y: 79, distance: 105.8
click at [191, 79] on div "search Search shell" at bounding box center [506, 76] width 668 height 30
type input "fruit"
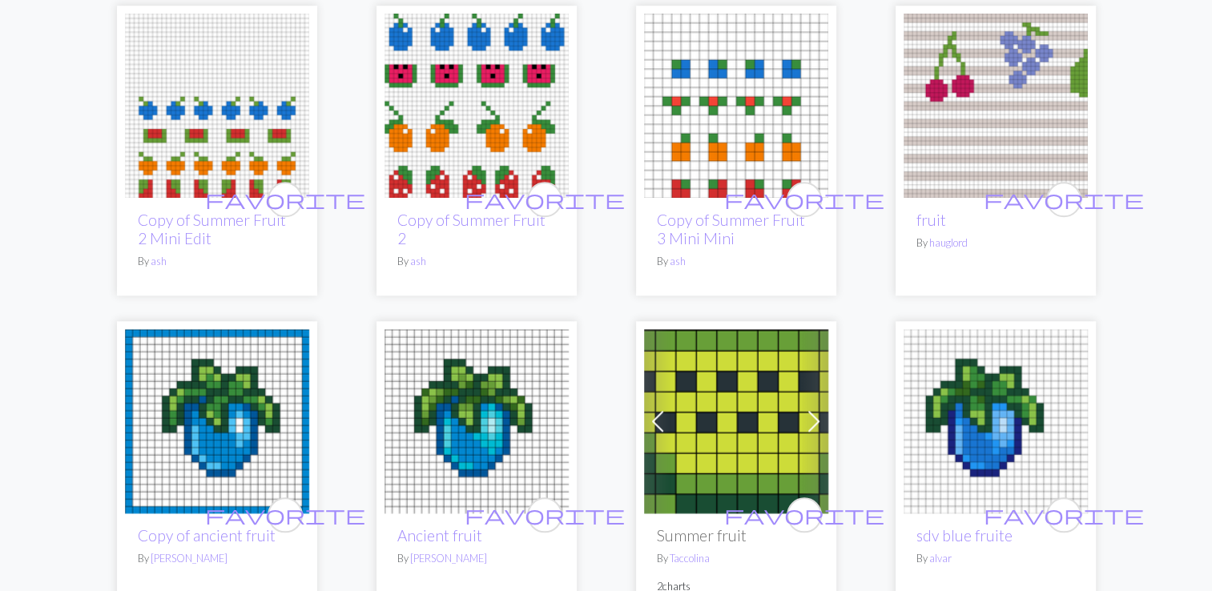
scroll to position [1525, 0]
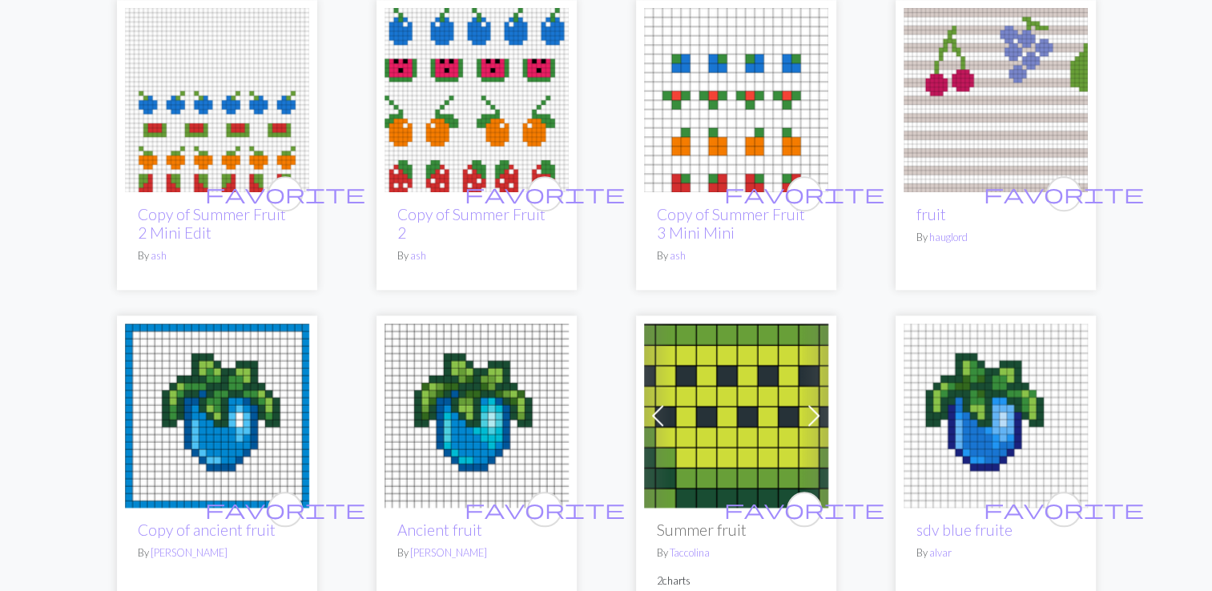
click at [985, 75] on img at bounding box center [996, 100] width 184 height 184
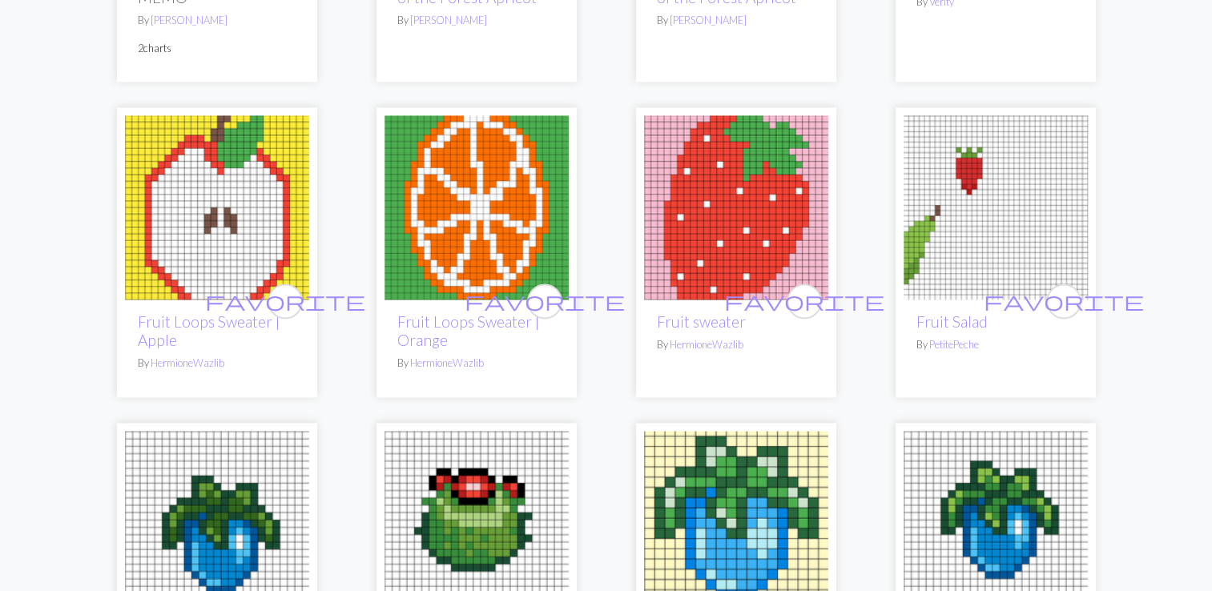
scroll to position [2400, 0]
click at [462, 196] on img at bounding box center [477, 208] width 184 height 184
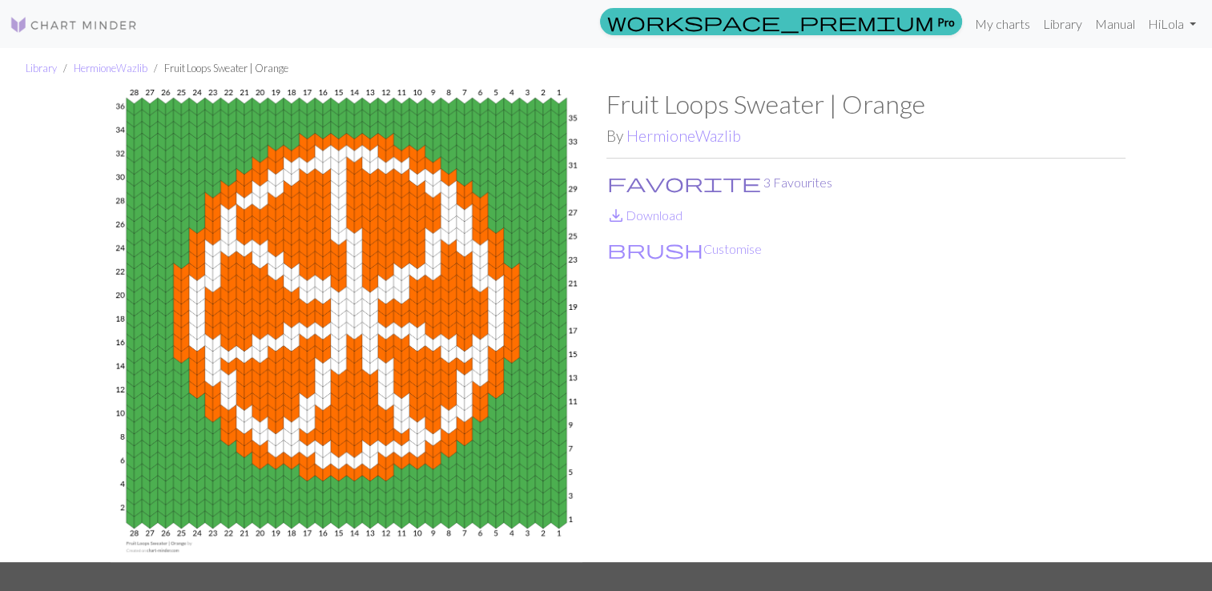
click at [619, 177] on span "favorite" at bounding box center [684, 182] width 154 height 22
click at [611, 181] on span "favorite" at bounding box center [684, 182] width 154 height 22
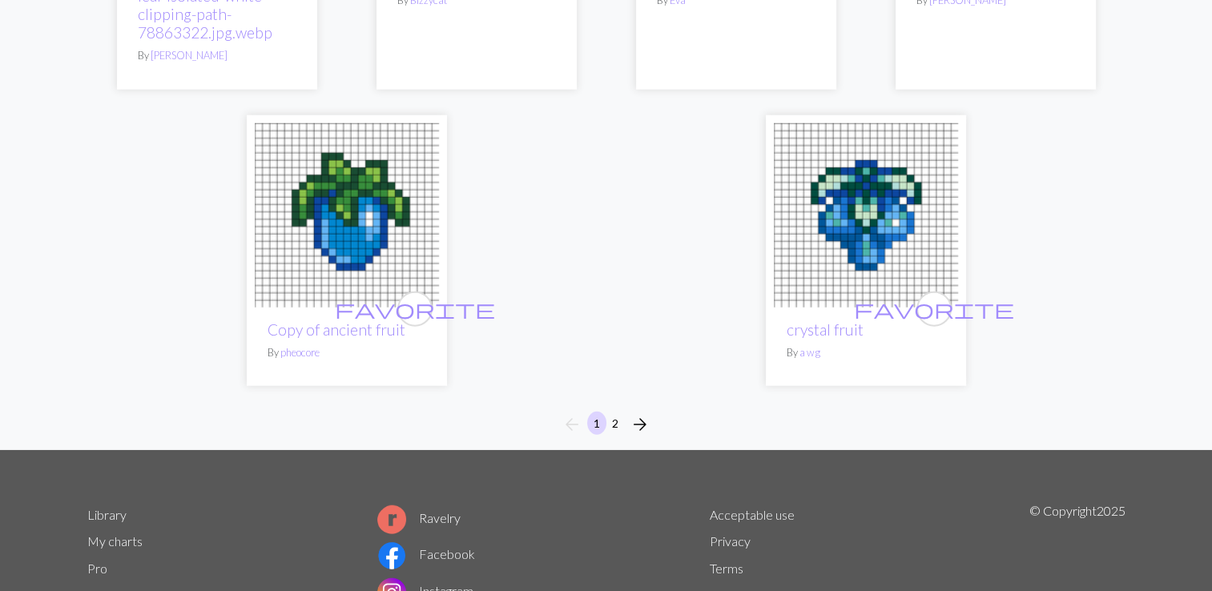
scroll to position [4058, 0]
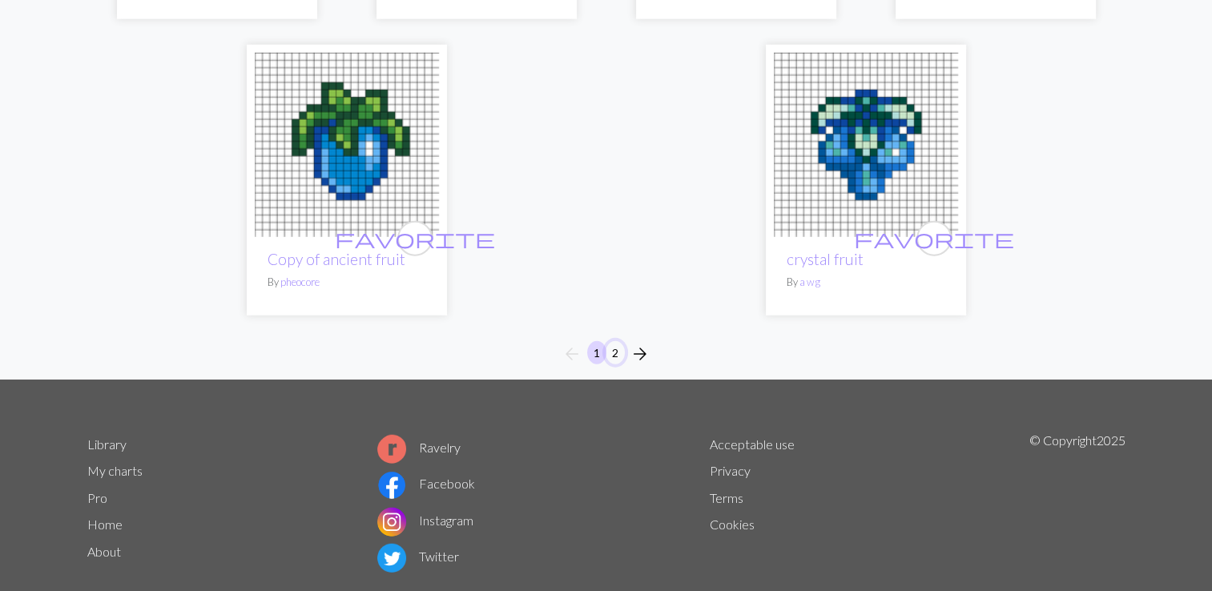
click at [614, 341] on button "2" at bounding box center [615, 352] width 19 height 23
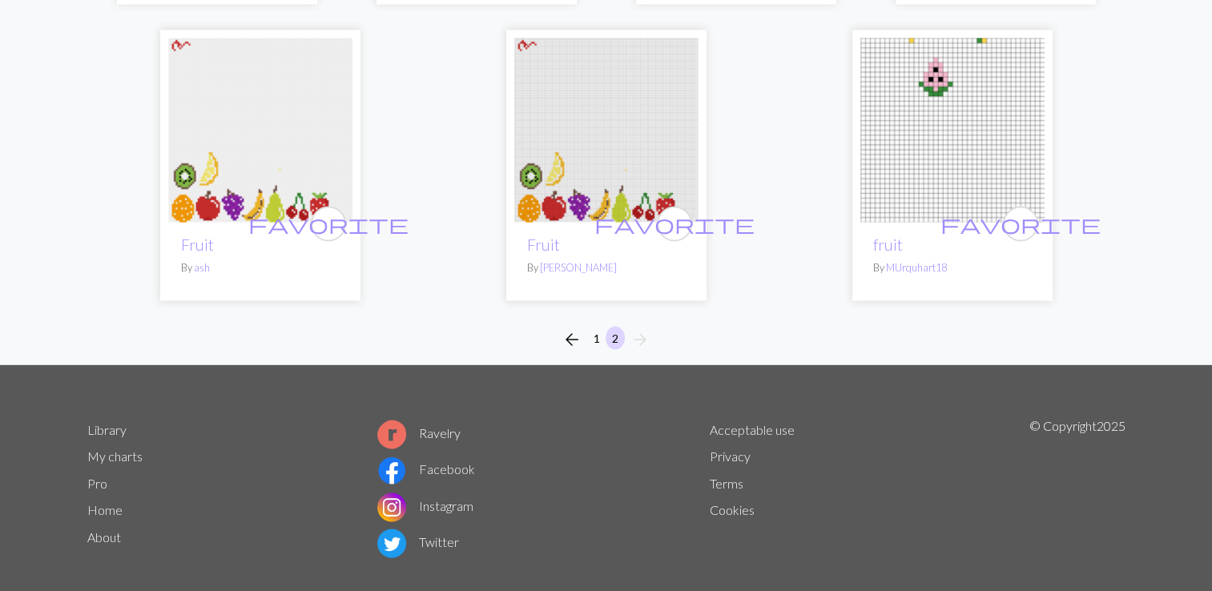
scroll to position [2907, 0]
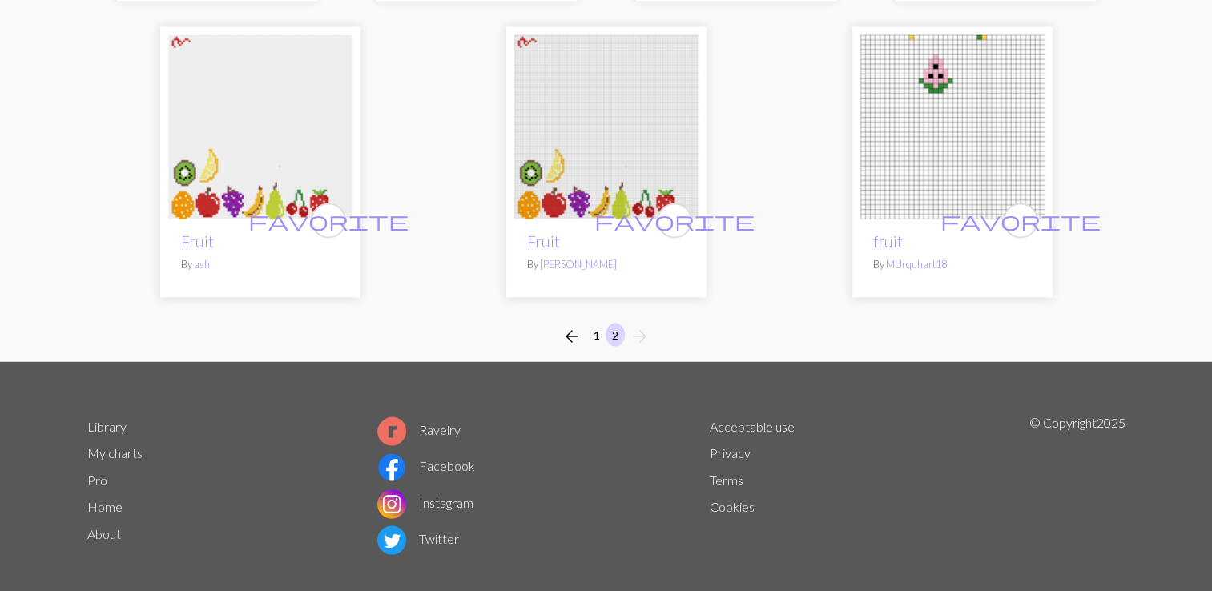
click at [272, 178] on img at bounding box center [260, 126] width 184 height 184
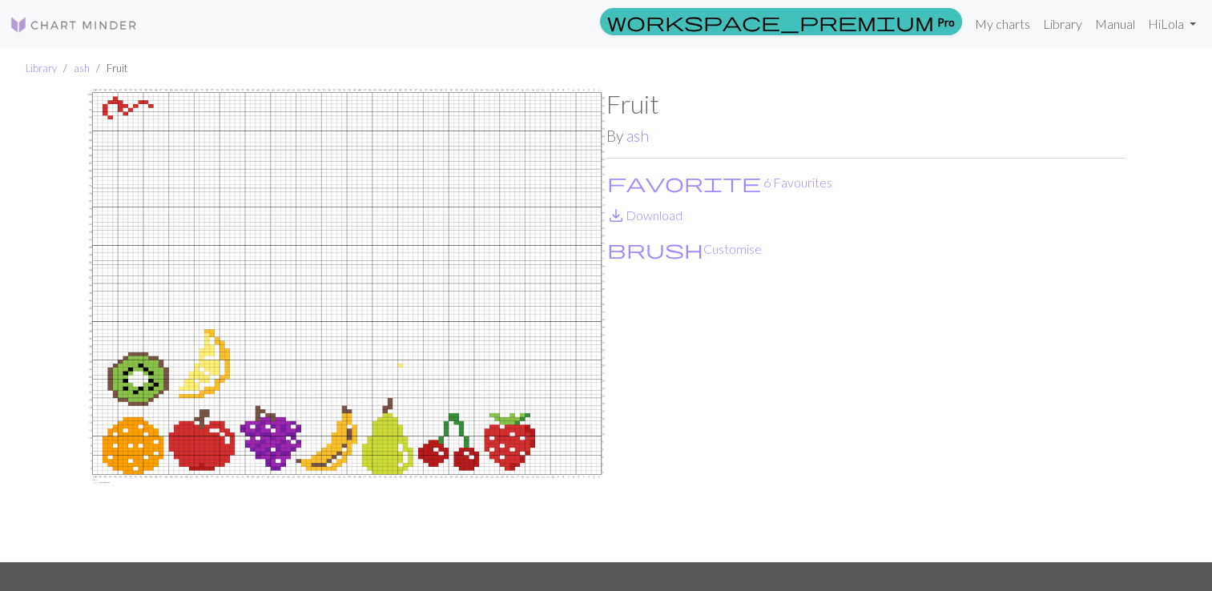
click at [272, 178] on img at bounding box center [346, 325] width 519 height 473
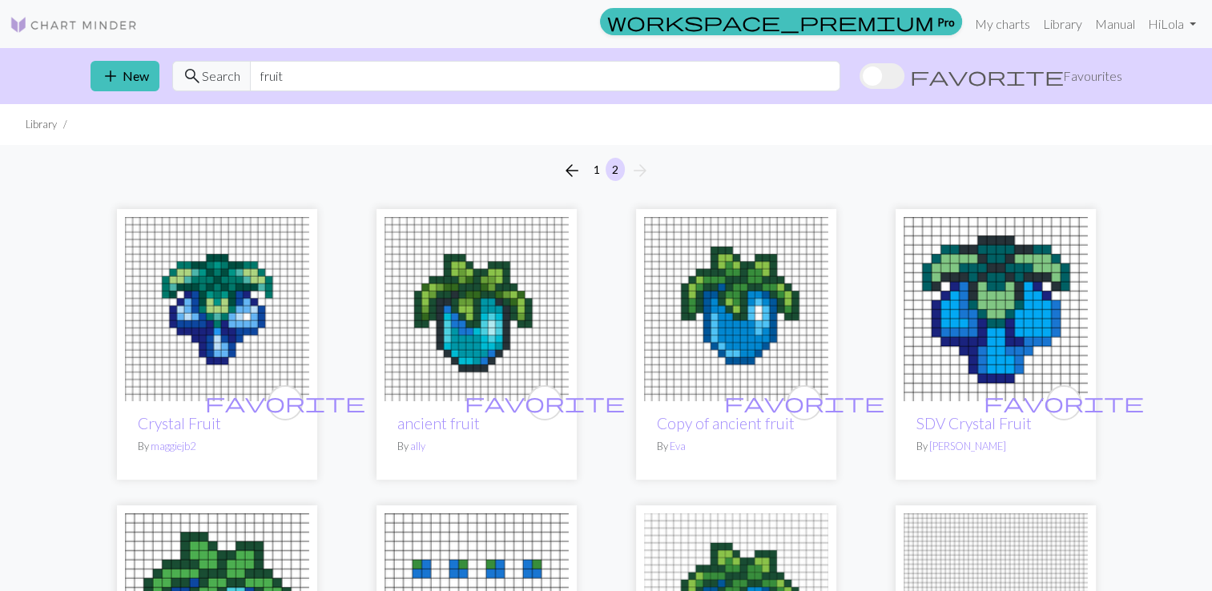
click at [1094, 81] on span "Favourites" at bounding box center [1092, 76] width 59 height 19
click at [860, 78] on input "favorite Favourites" at bounding box center [860, 78] width 0 height 0
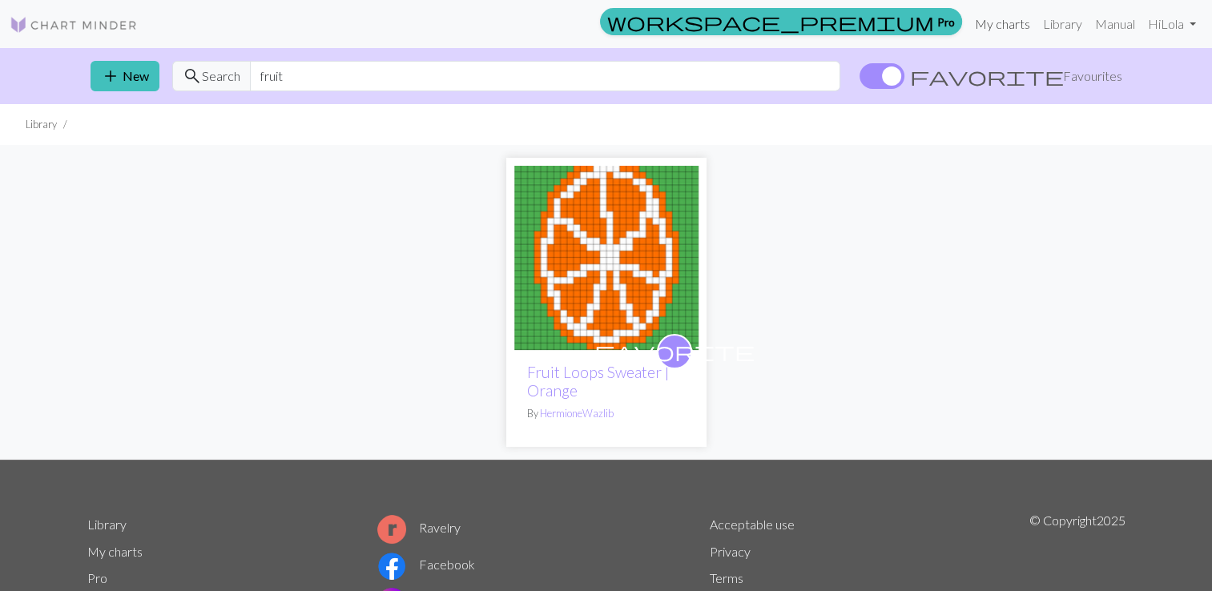
click at [1005, 26] on link "My charts" at bounding box center [1003, 24] width 68 height 32
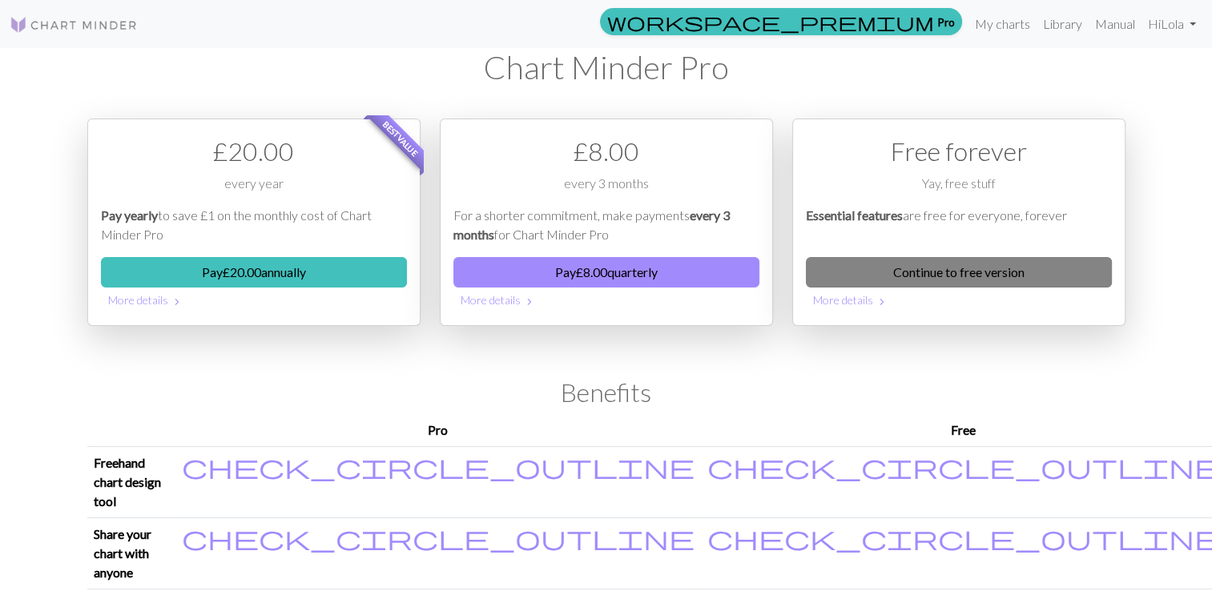
click at [897, 271] on link "Continue to free version" at bounding box center [959, 272] width 306 height 30
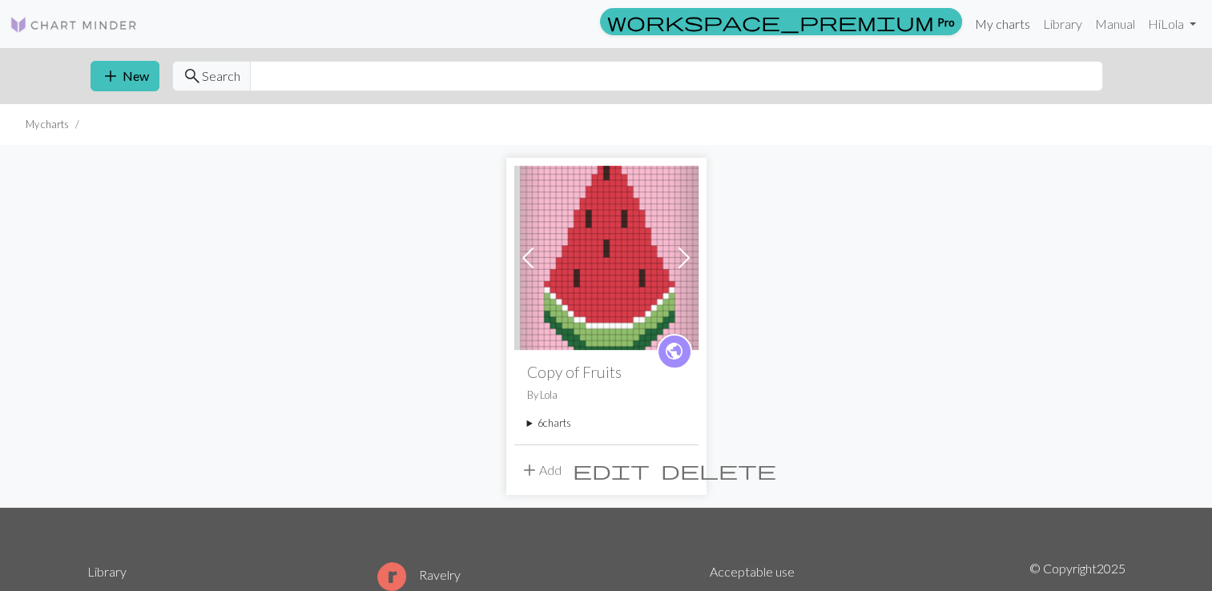
click at [1008, 22] on link "My charts" at bounding box center [1003, 24] width 68 height 32
click at [127, 73] on button "add New" at bounding box center [125, 76] width 69 height 30
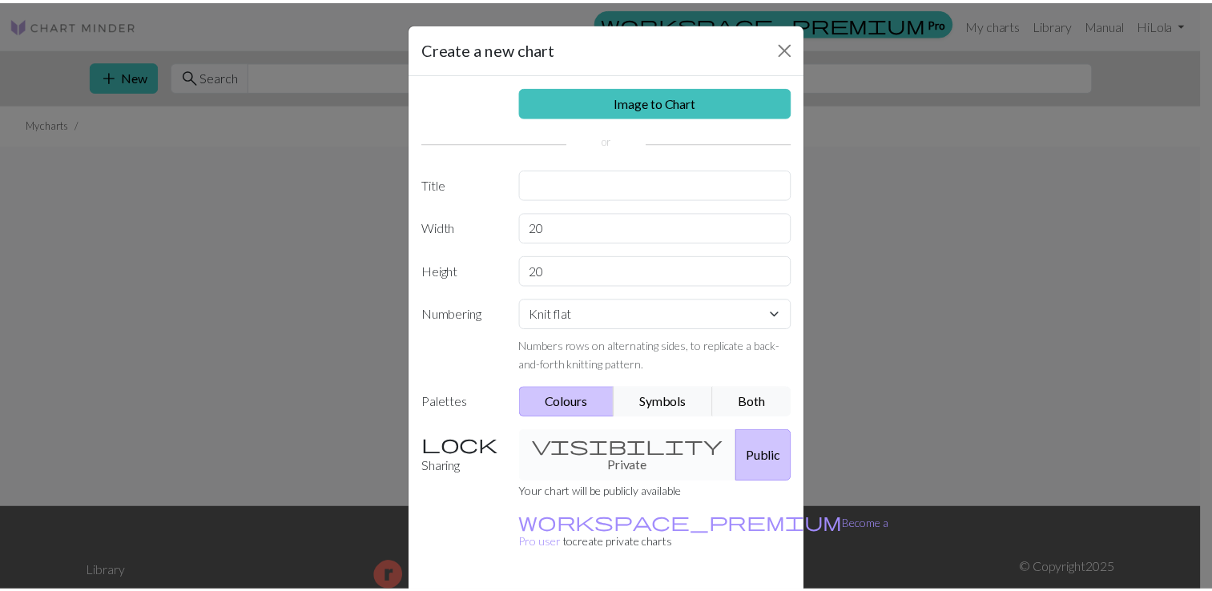
scroll to position [39, 0]
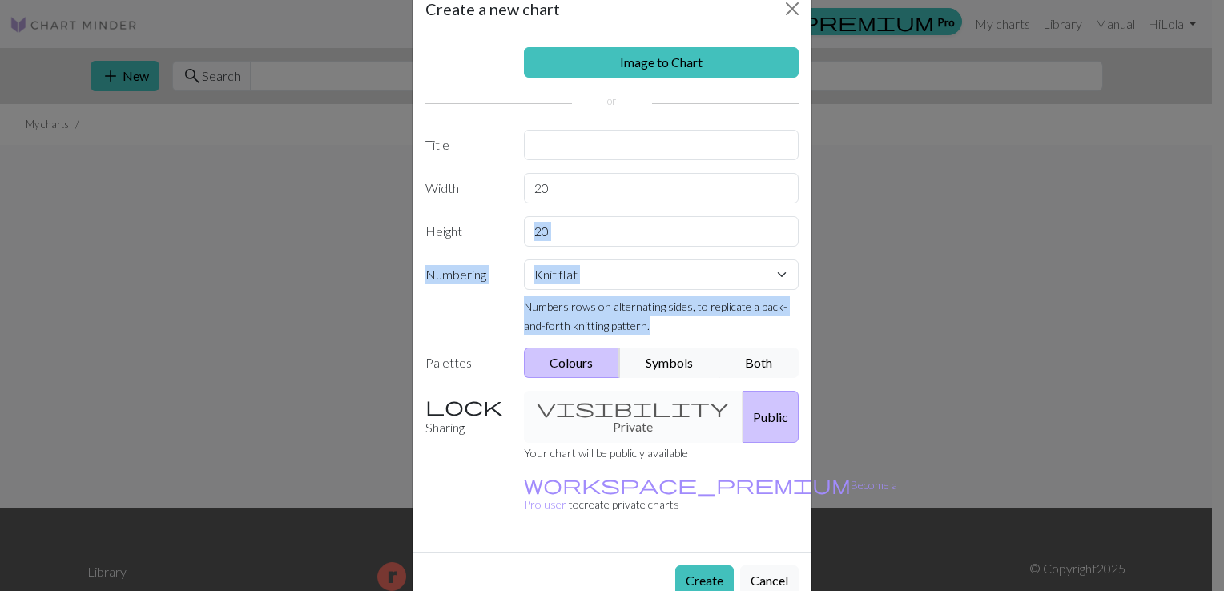
drag, startPoint x: 643, startPoint y: 317, endPoint x: 643, endPoint y: 230, distance: 86.5
click at [643, 230] on div "Image to Chart Title Width 20 Height 20 Numbering Knit flat Knit in the round L…" at bounding box center [612, 293] width 399 height 518
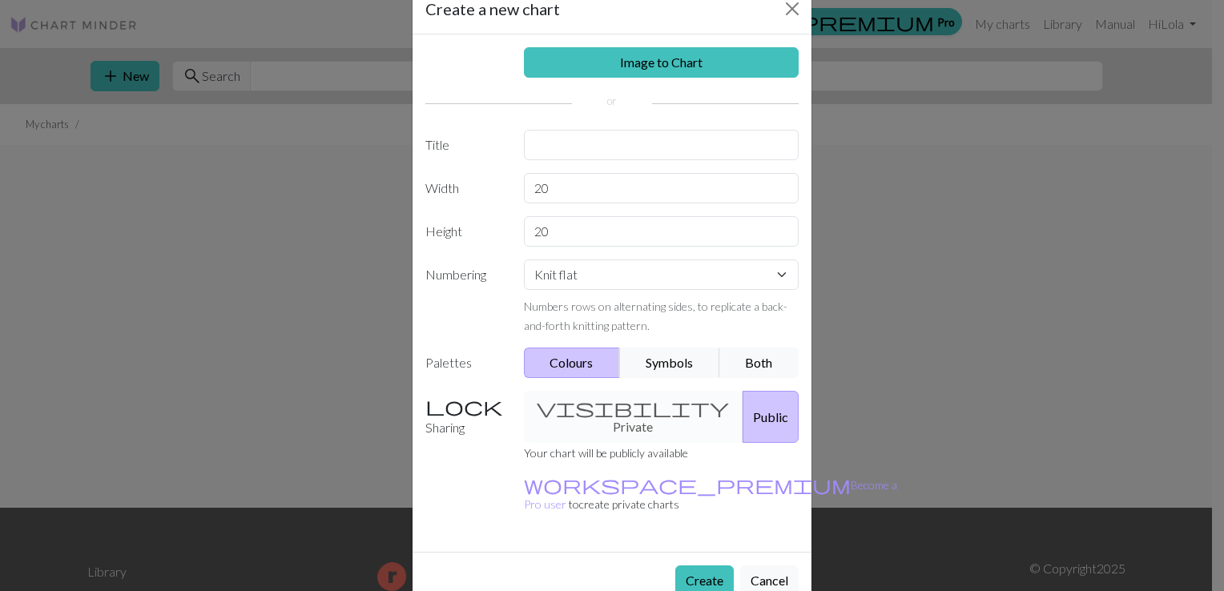
click at [599, 412] on div "visibility Private Public" at bounding box center [661, 417] width 295 height 52
click at [602, 405] on div "visibility Private Public" at bounding box center [661, 417] width 295 height 52
click at [785, 8] on button "Close" at bounding box center [793, 9] width 26 height 26
